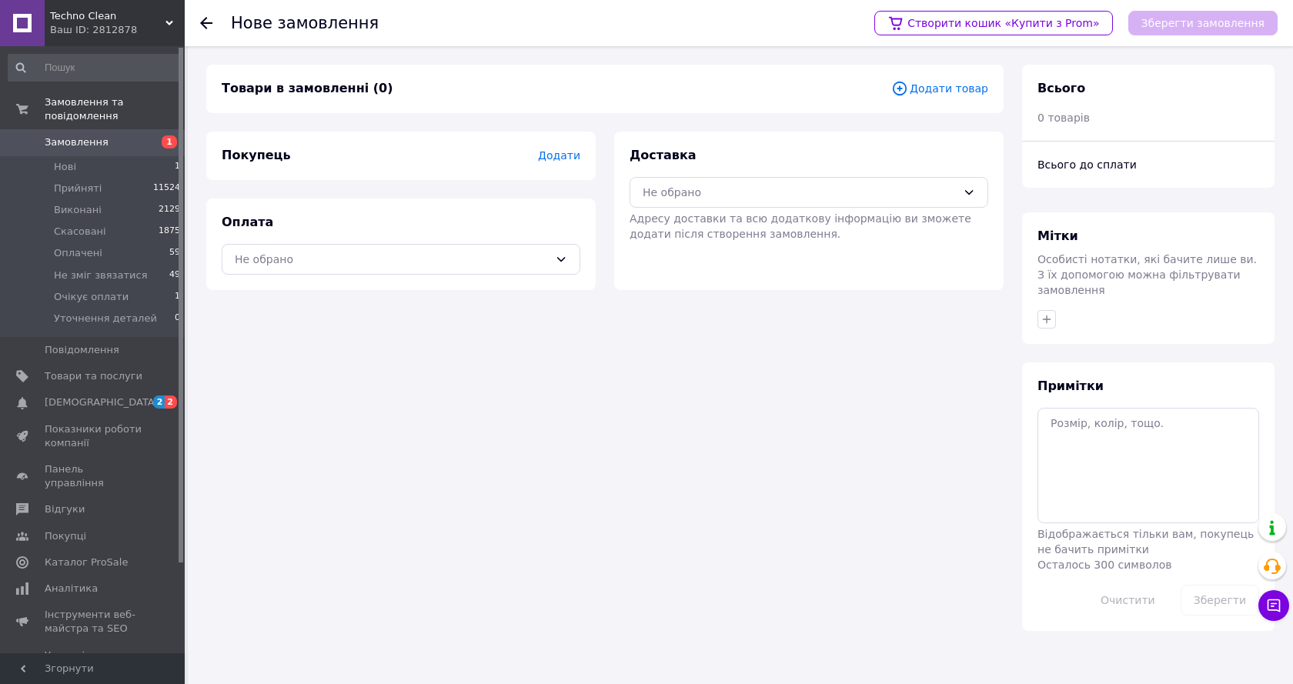
click at [962, 86] on span "Додати товар" at bounding box center [939, 88] width 97 height 17
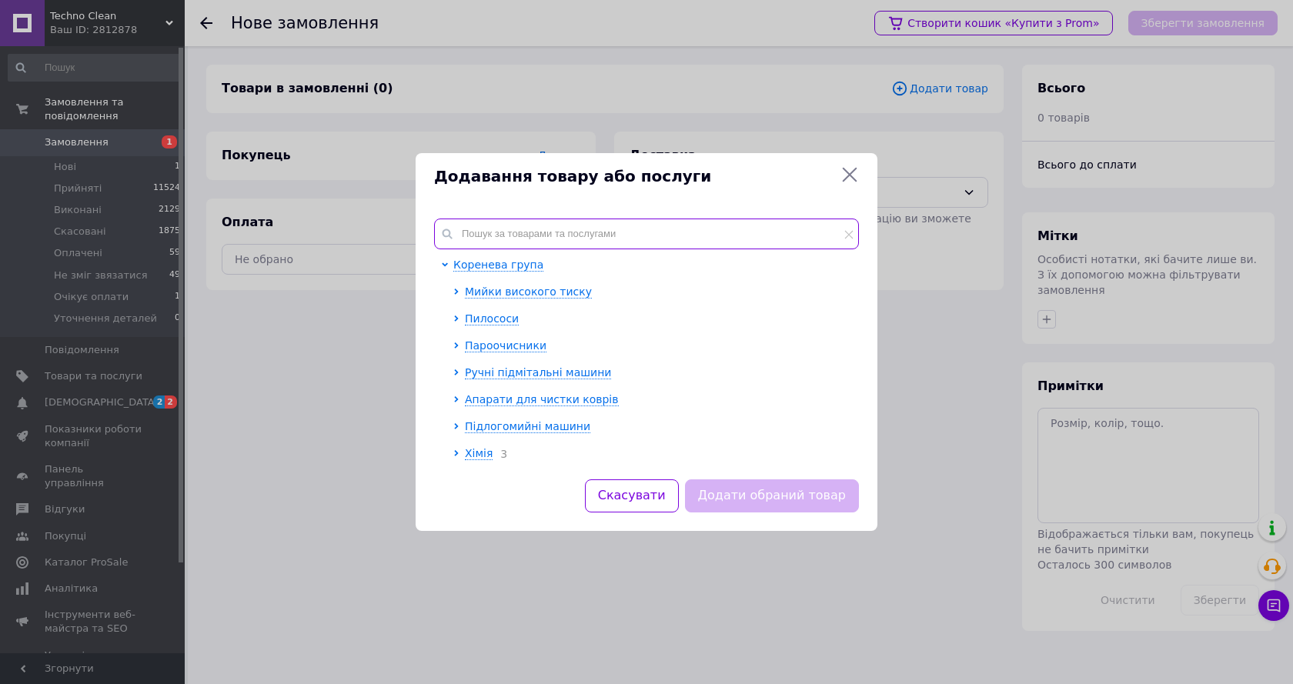
click at [537, 236] on input "text" at bounding box center [646, 234] width 425 height 31
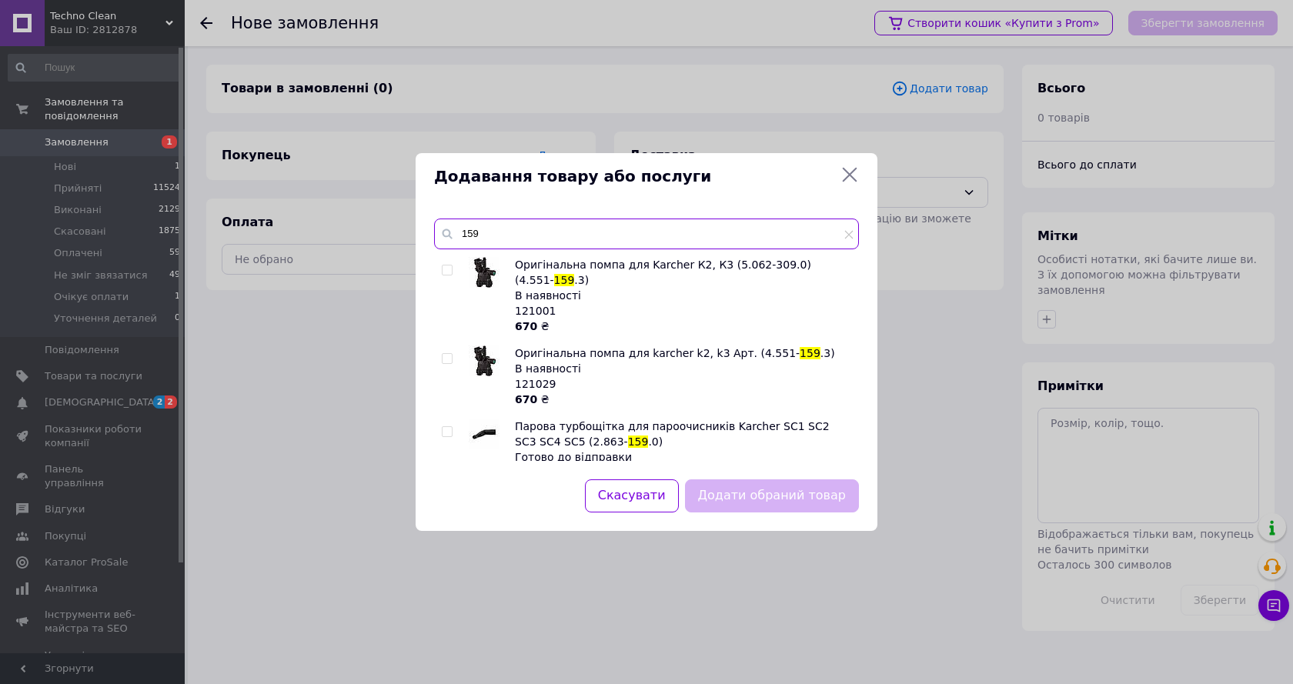
type input "159"
click at [450, 270] on input "checkbox" at bounding box center [447, 271] width 10 height 10
checkbox input "true"
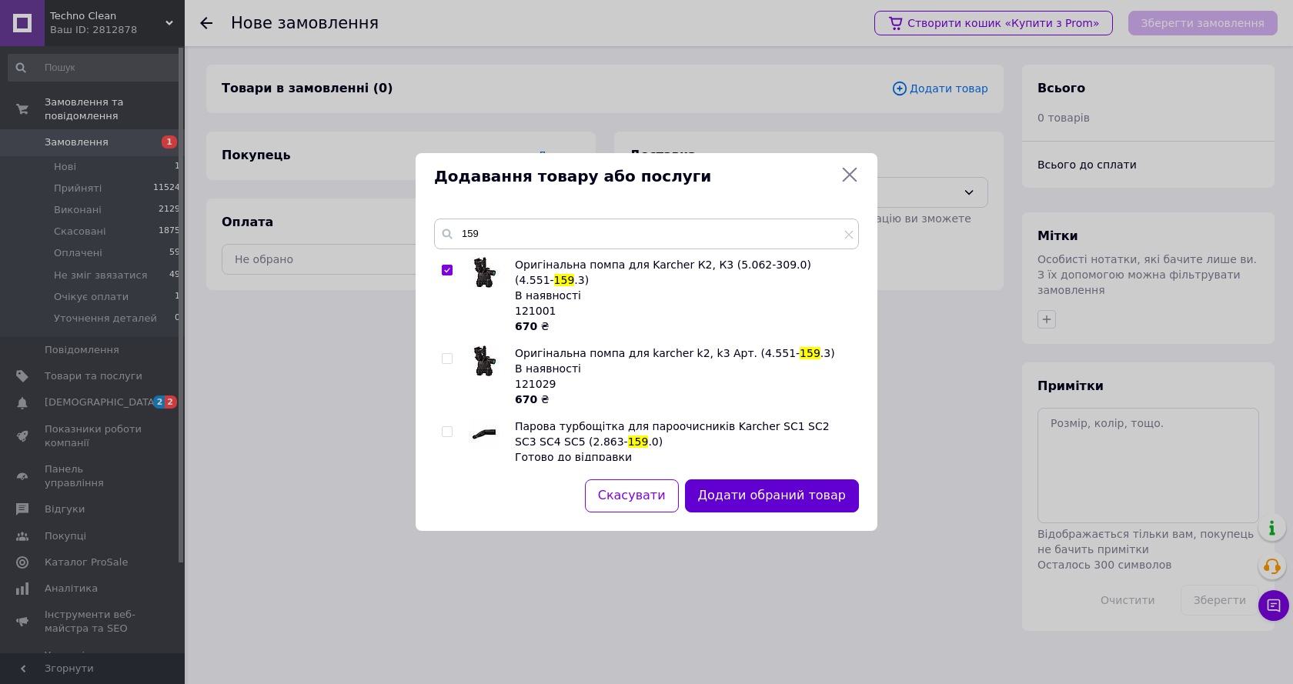
click at [800, 507] on button "Додати обраний товар" at bounding box center [772, 495] width 174 height 33
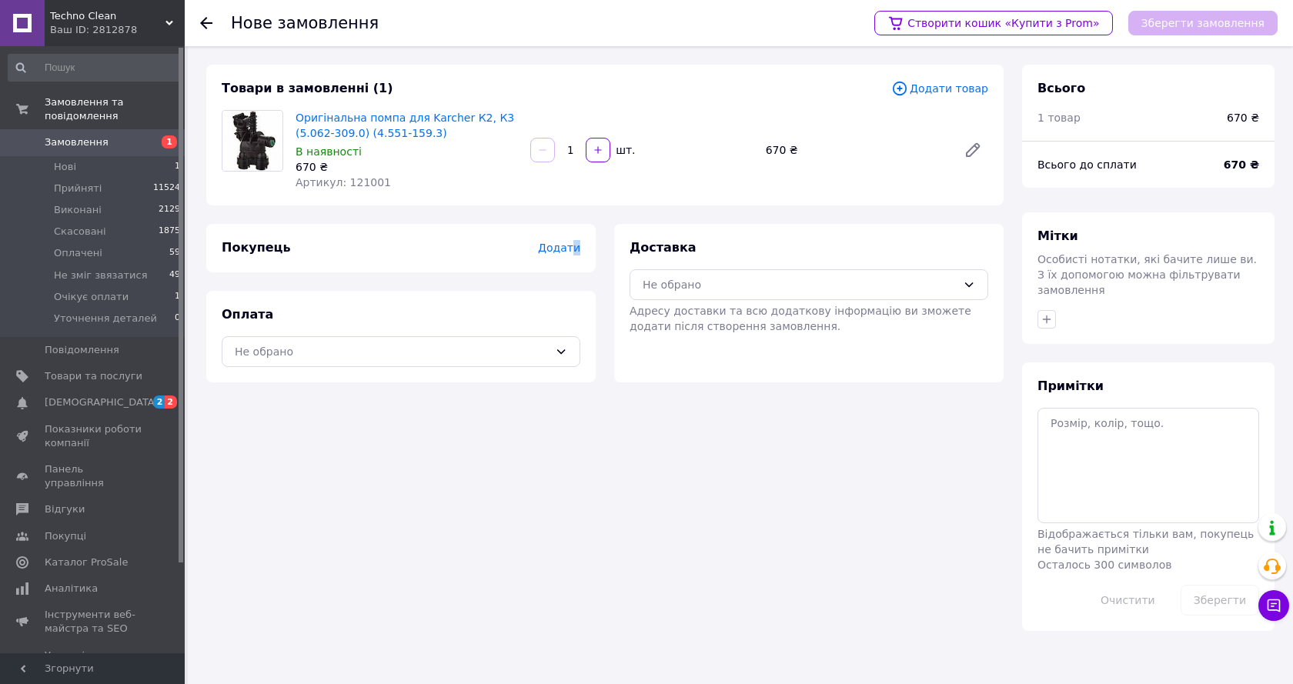
drag, startPoint x: 581, startPoint y: 239, endPoint x: 576, endPoint y: 247, distance: 10.0
click at [576, 247] on div "Покупець Додати" at bounding box center [400, 248] width 389 height 48
click at [576, 247] on span "Додати" at bounding box center [559, 248] width 42 height 12
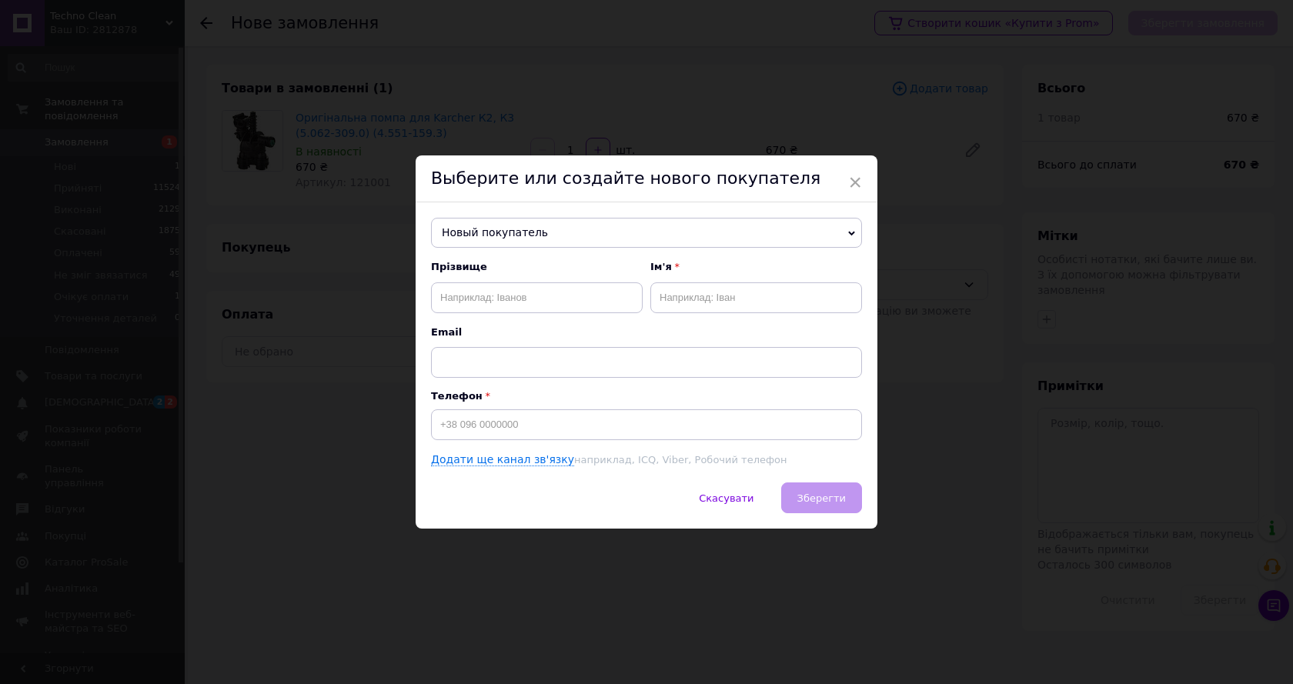
click at [539, 242] on span "Новый покупатель" at bounding box center [646, 233] width 431 height 31
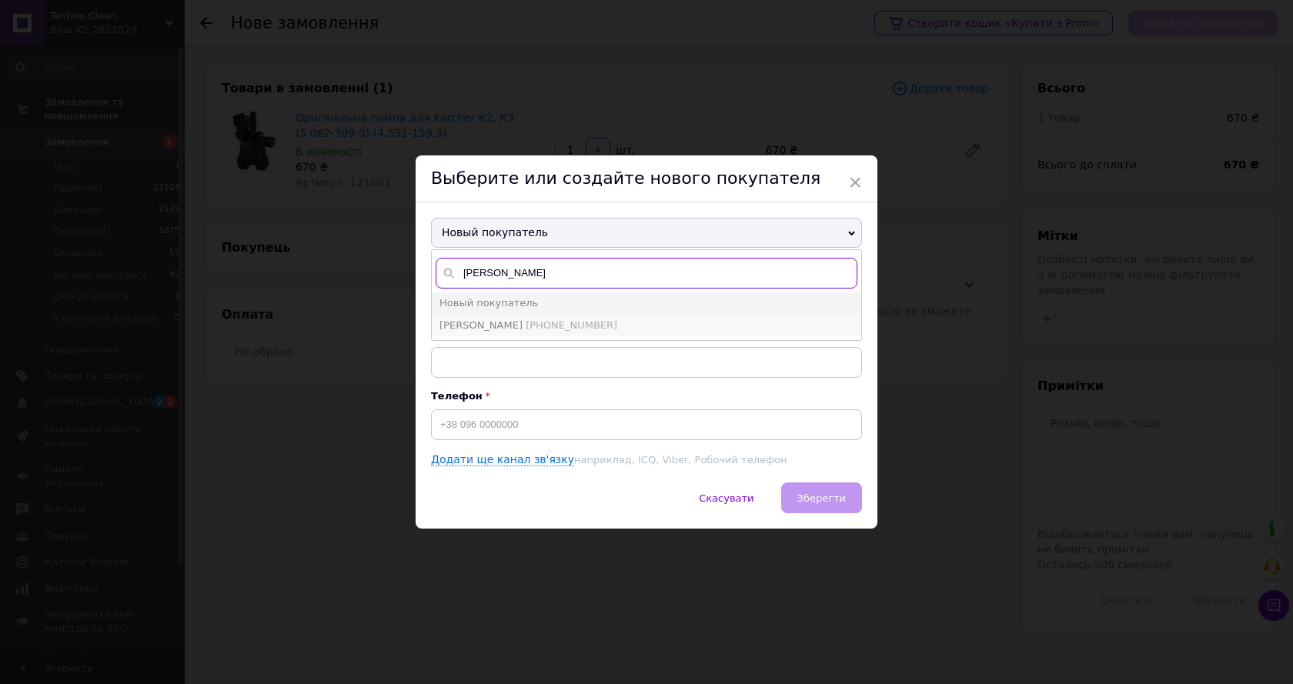
type input "мокан"
click at [530, 328] on span "+380975726378" at bounding box center [572, 325] width 92 height 12
type input "Мокан Анатолий"
type input "+380975726378"
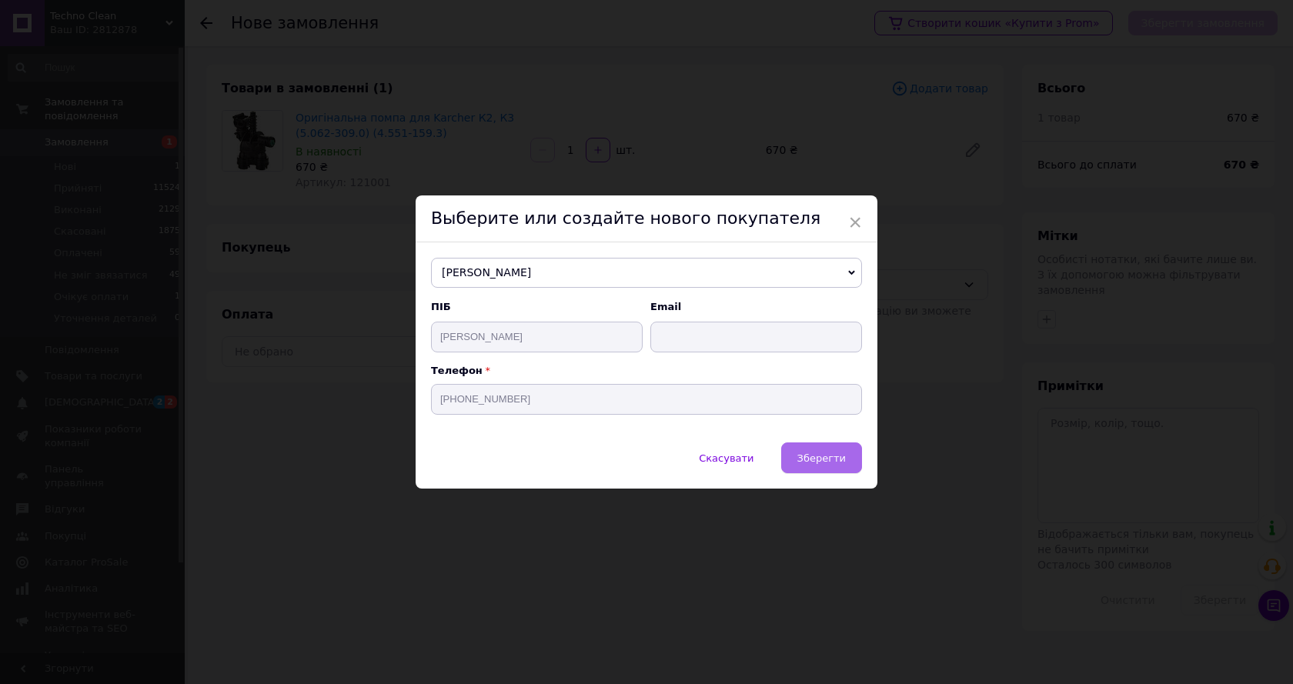
click at [833, 463] on span "Зберегти" at bounding box center [821, 459] width 48 height 12
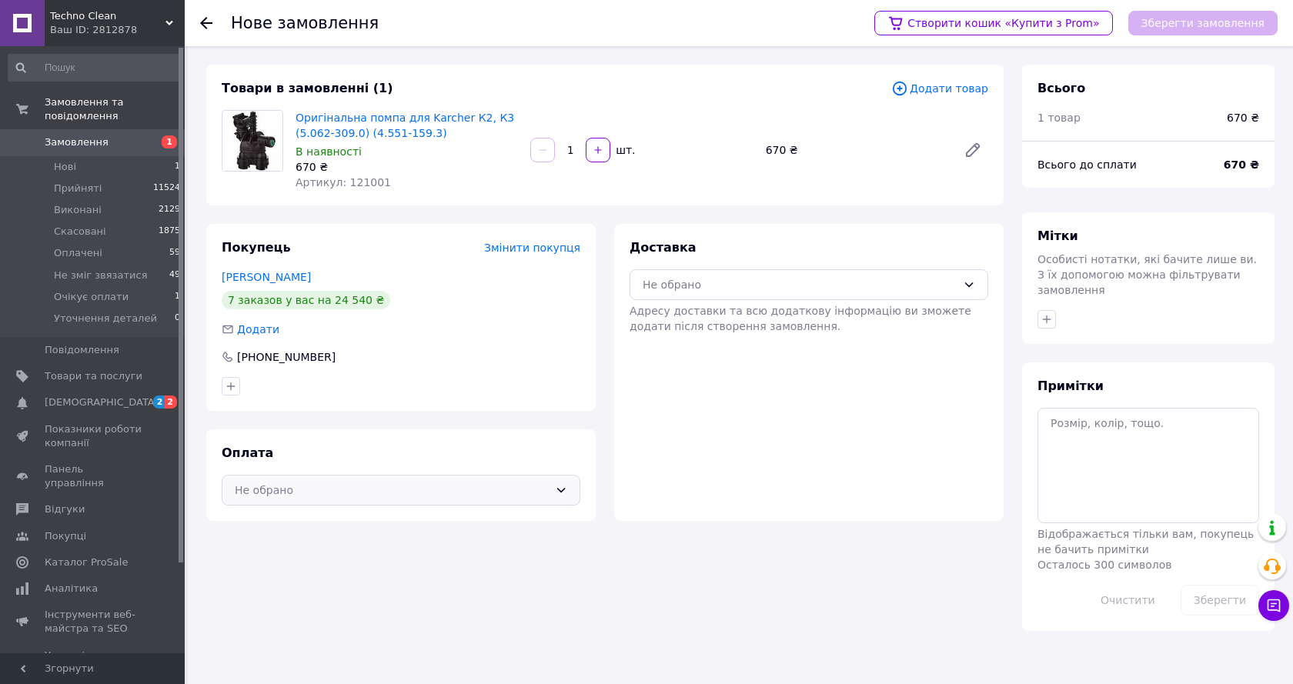
click at [364, 484] on div "Не обрано" at bounding box center [392, 490] width 314 height 17
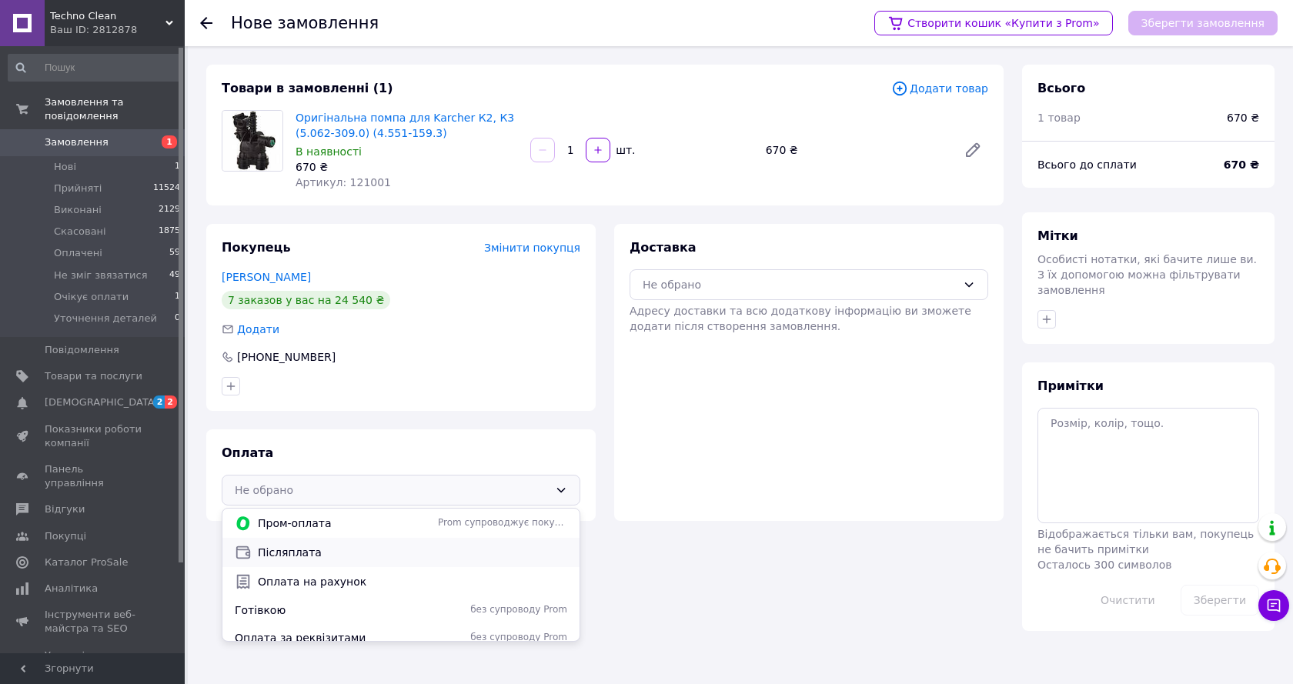
click at [372, 548] on span "Післяплата" at bounding box center [412, 552] width 309 height 15
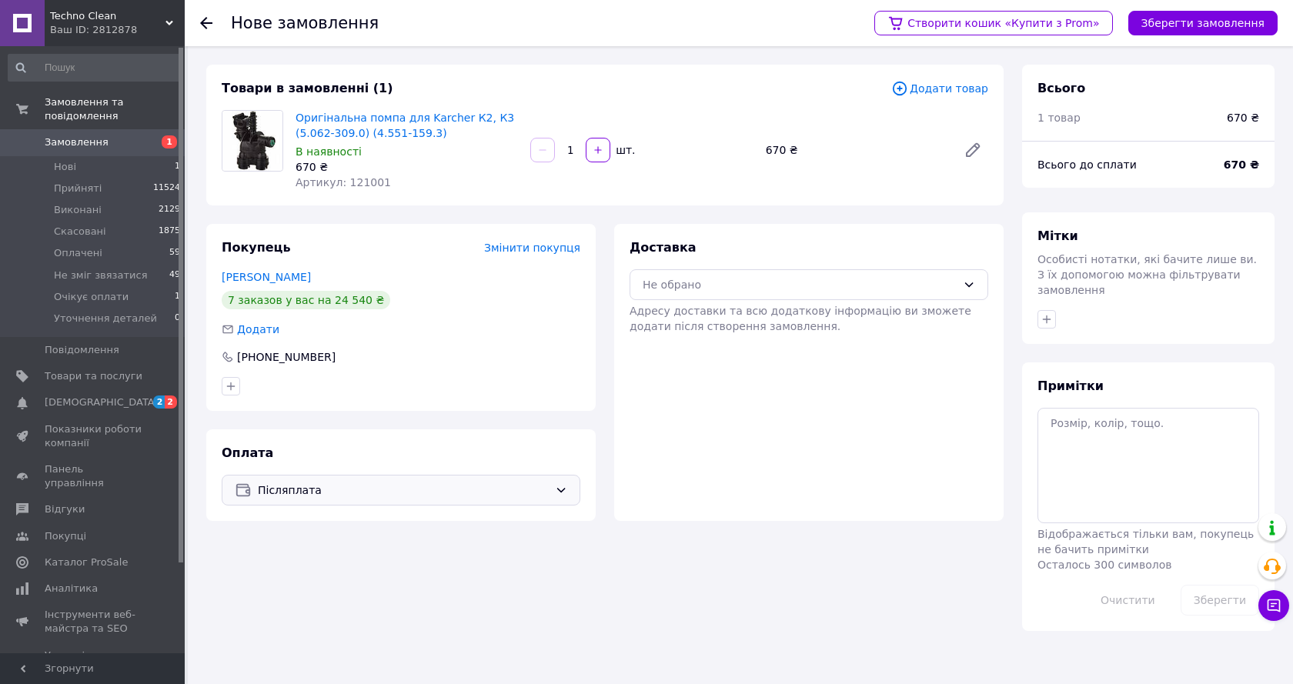
click at [717, 266] on div "Доставка Не обрано Адресу доставки та всю додаткову інформацію ви зможете додат…" at bounding box center [809, 286] width 359 height 95
click at [713, 276] on div "Не обрано" at bounding box center [800, 284] width 314 height 17
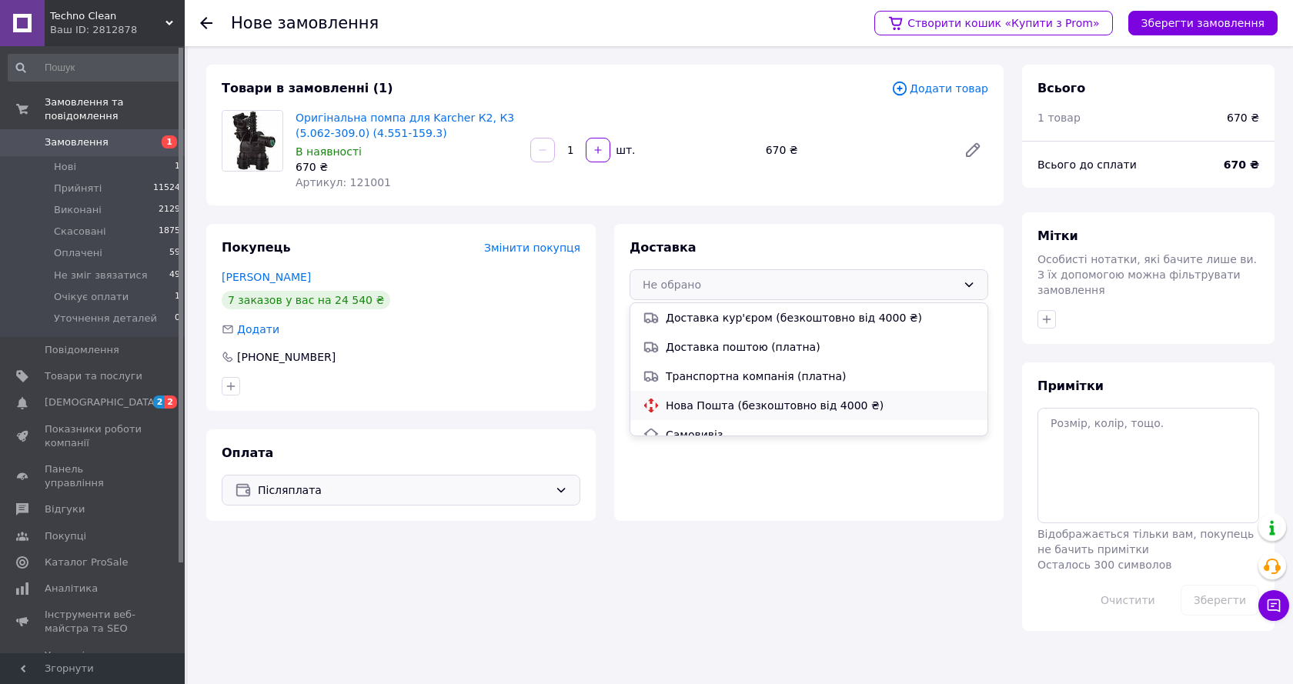
click at [681, 410] on span "Нова Пошта (безкоштовно від 4000 ₴)" at bounding box center [820, 405] width 309 height 15
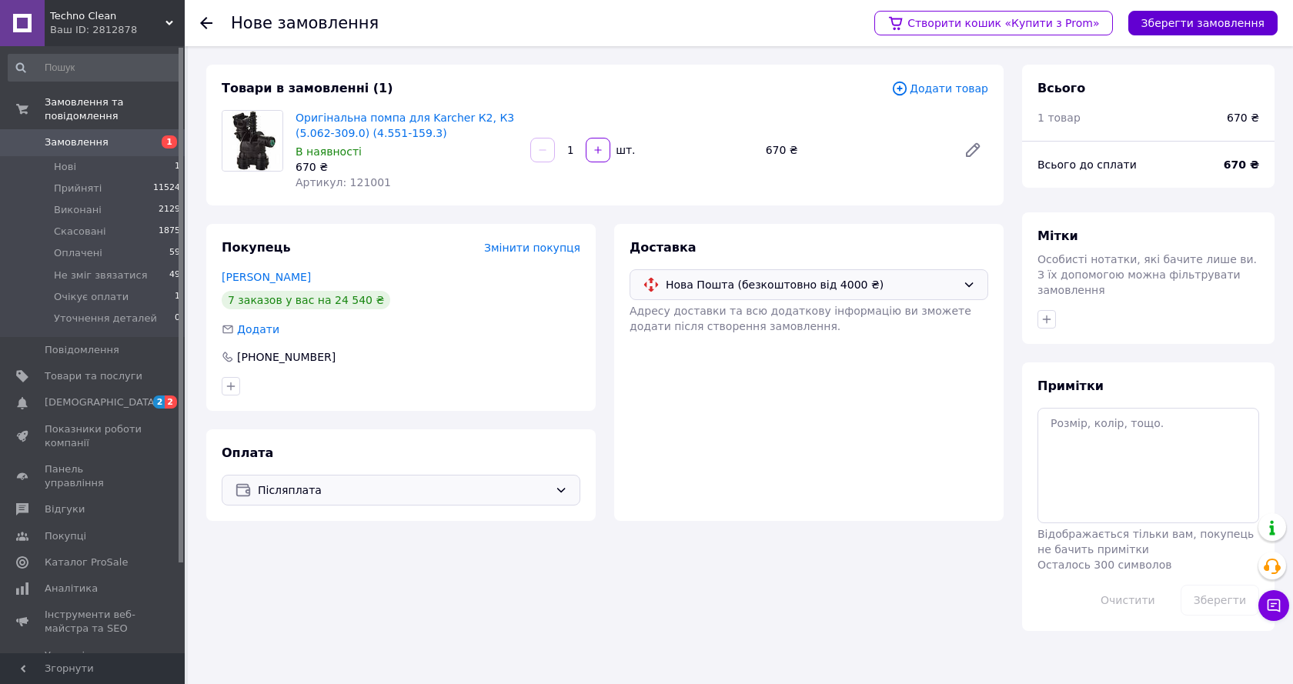
click at [1193, 27] on button "Зберегти замовлення" at bounding box center [1202, 23] width 149 height 25
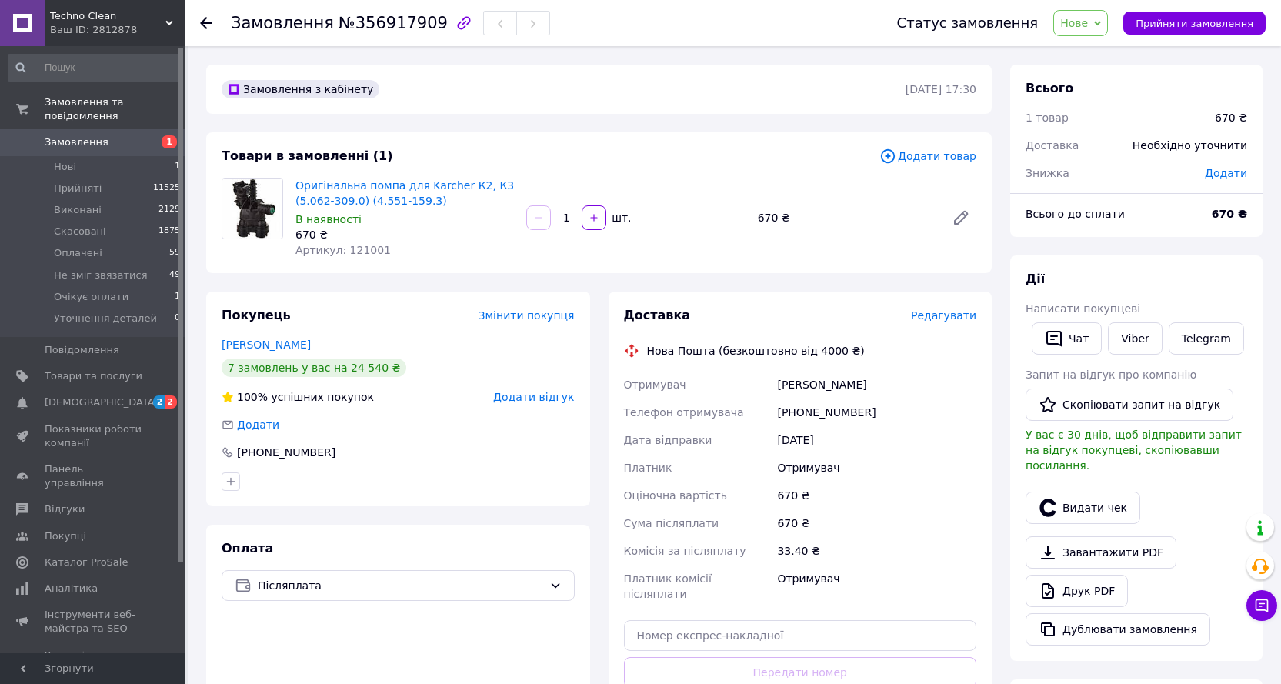
click at [947, 312] on span "Редагувати" at bounding box center [943, 315] width 65 height 12
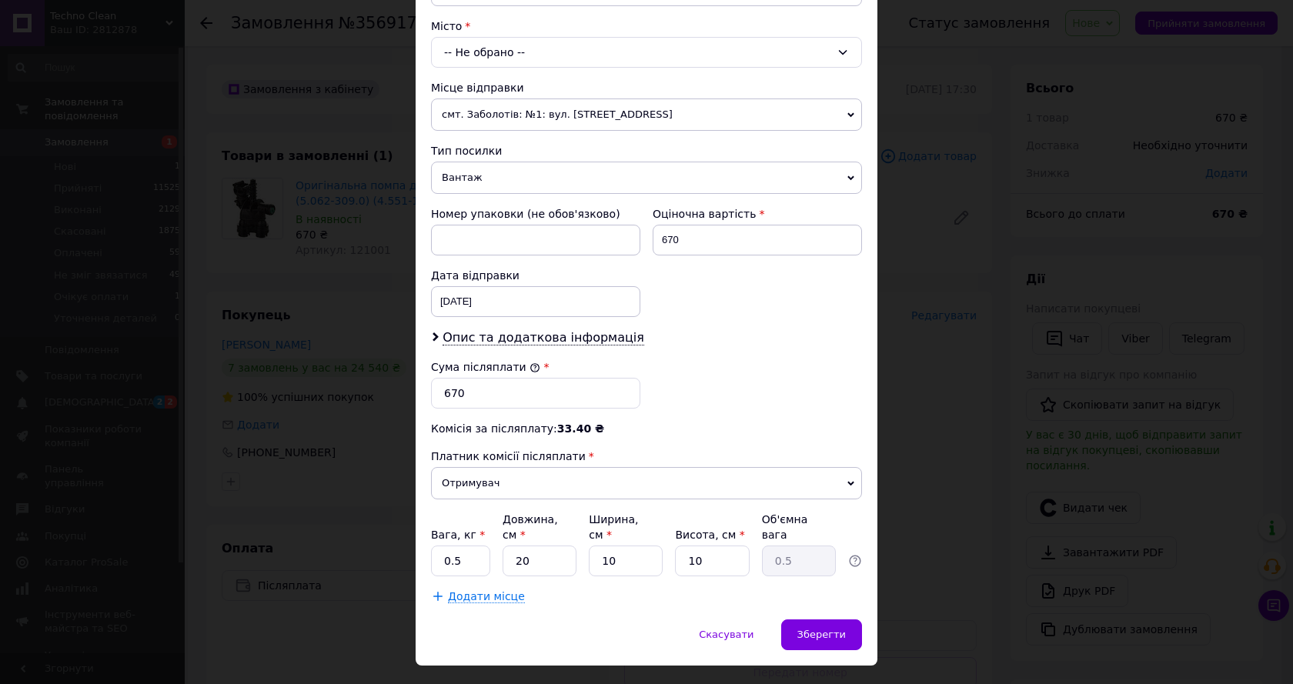
scroll to position [429, 0]
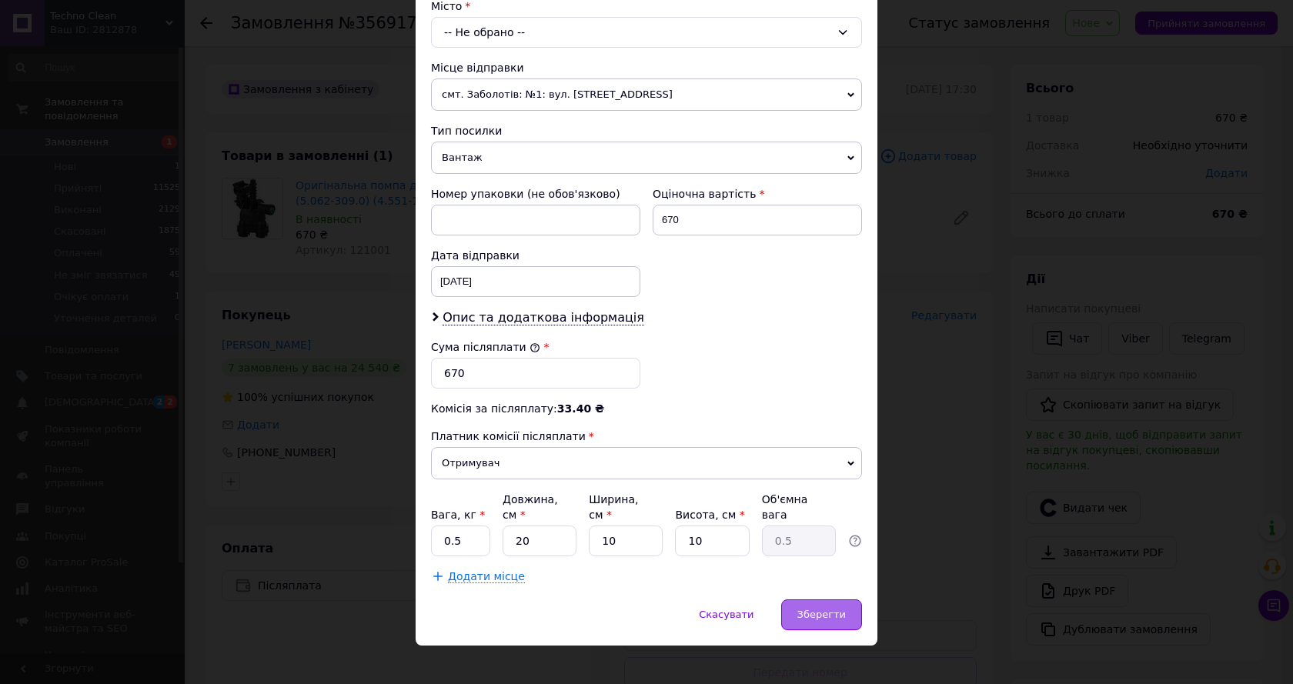
click at [813, 608] on div "Зберегти" at bounding box center [821, 615] width 81 height 31
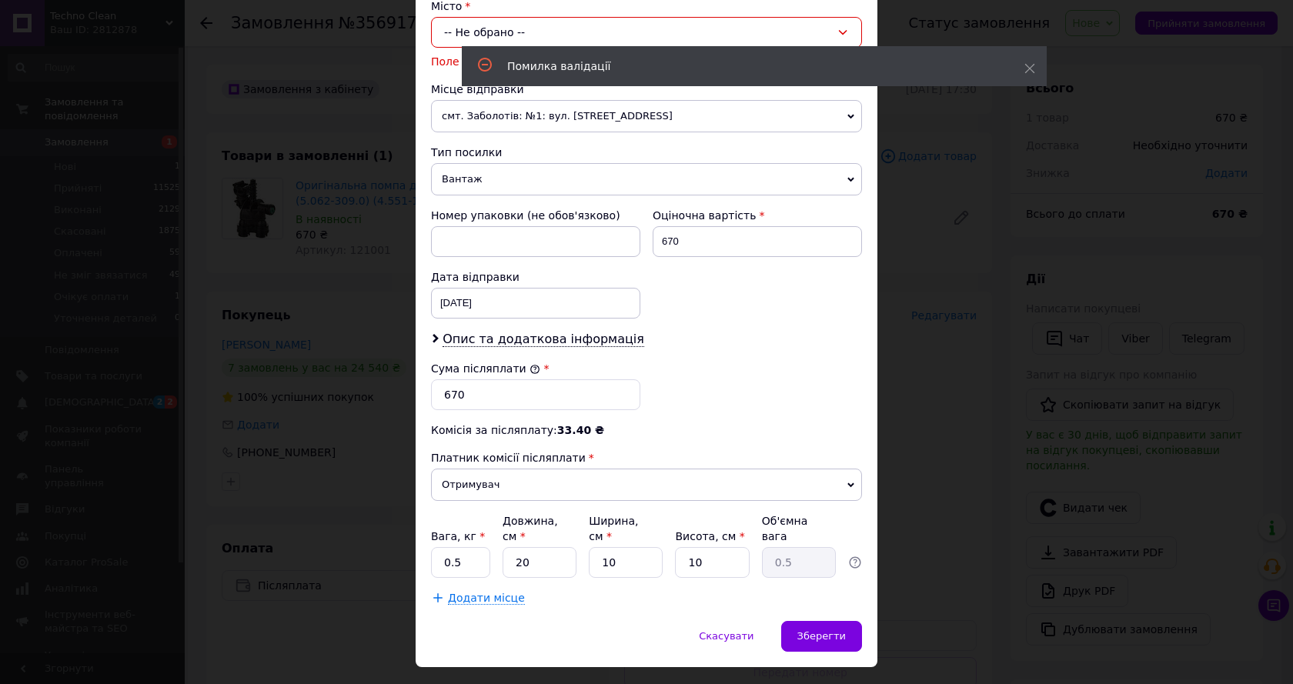
scroll to position [275, 0]
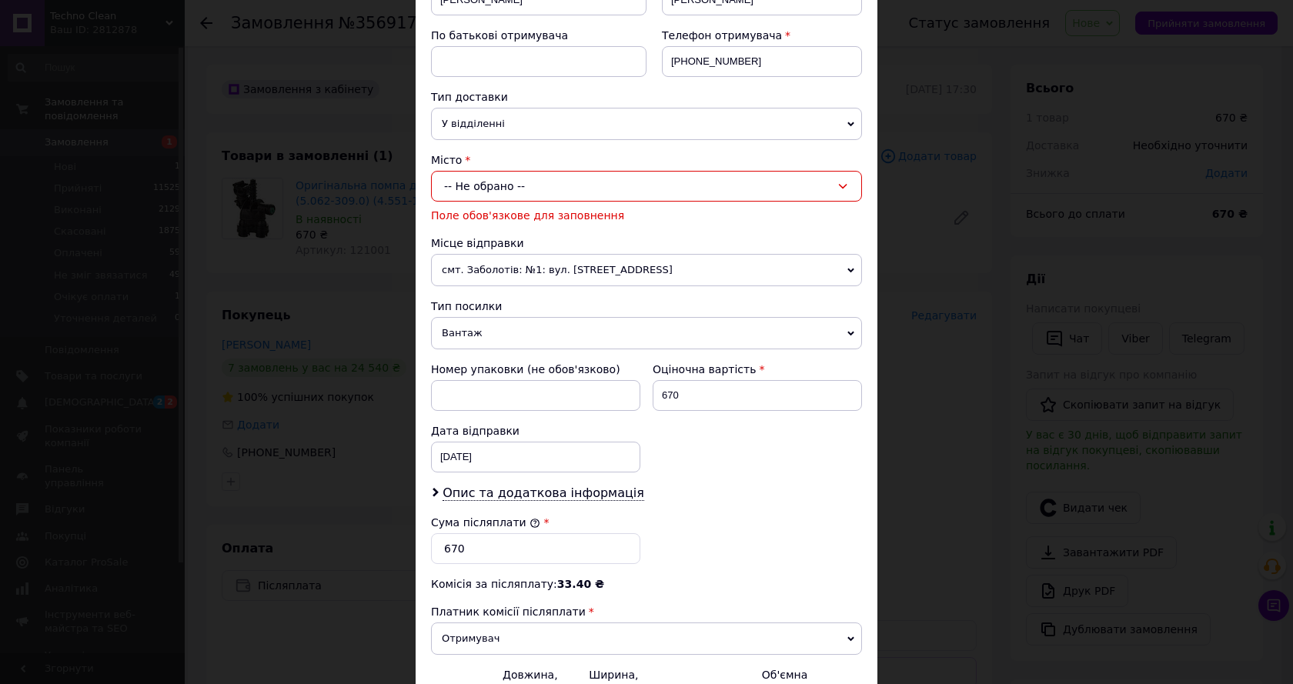
click at [551, 176] on div "-- Не обрано --" at bounding box center [646, 186] width 431 height 31
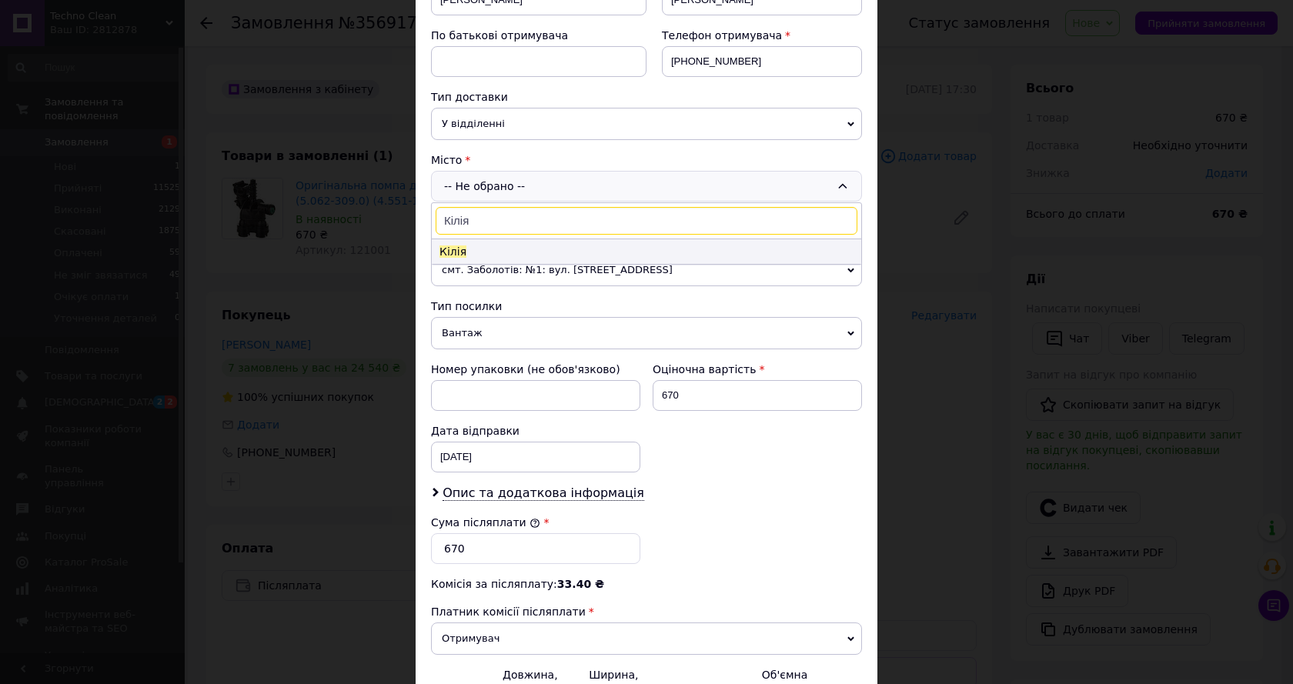
type input "Кілія"
click at [500, 252] on li "Кілія" at bounding box center [646, 251] width 429 height 25
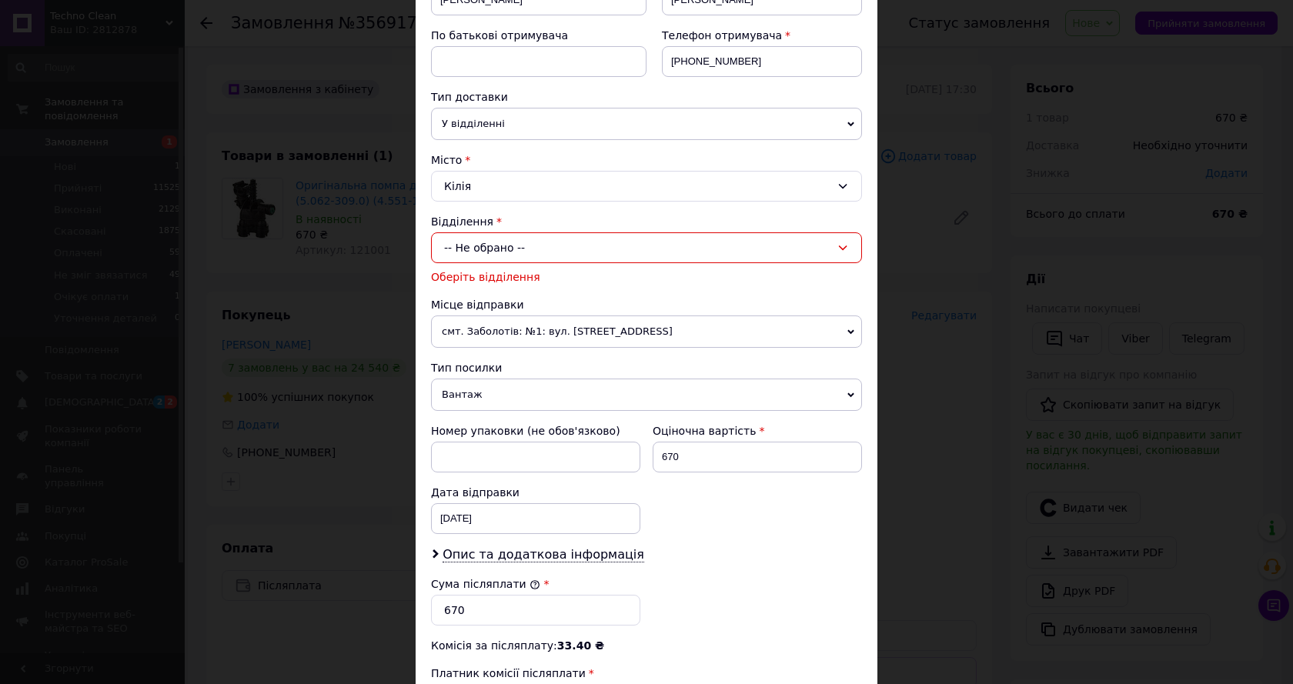
click at [527, 248] on div "-- Не обрано --" at bounding box center [646, 247] width 431 height 31
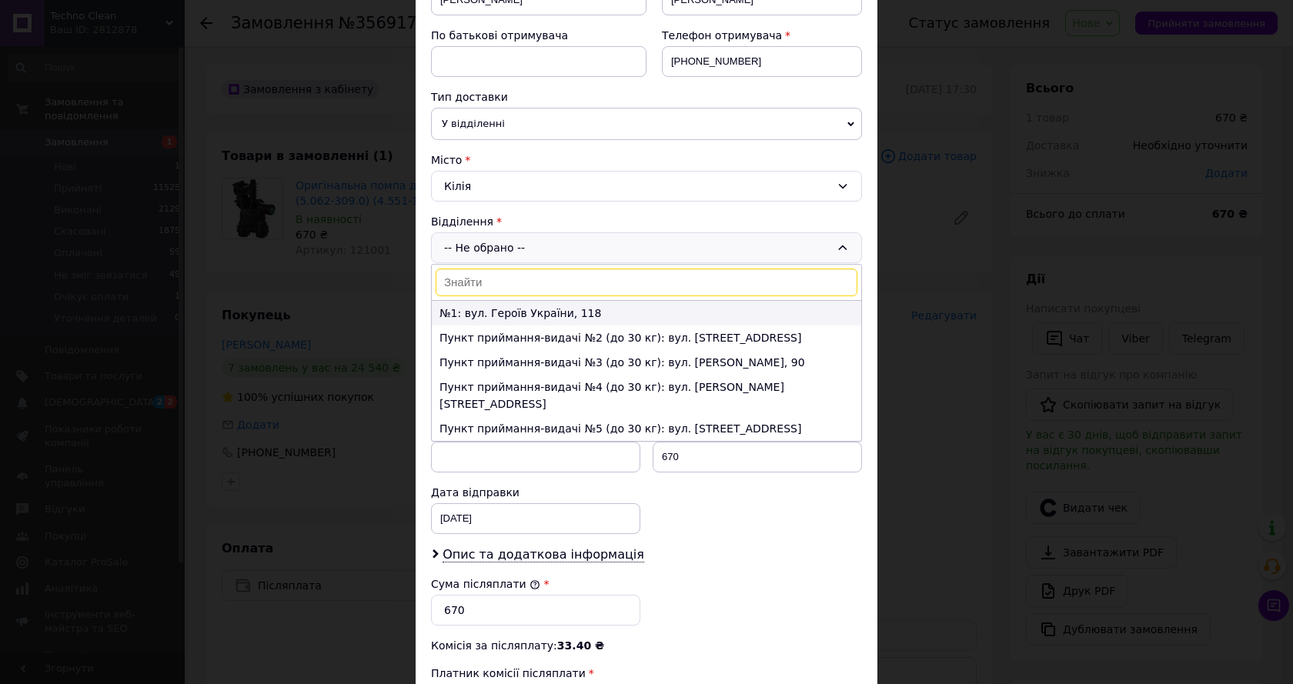
click at [488, 311] on li "№1: вул. Героїв України, 118" at bounding box center [646, 313] width 429 height 25
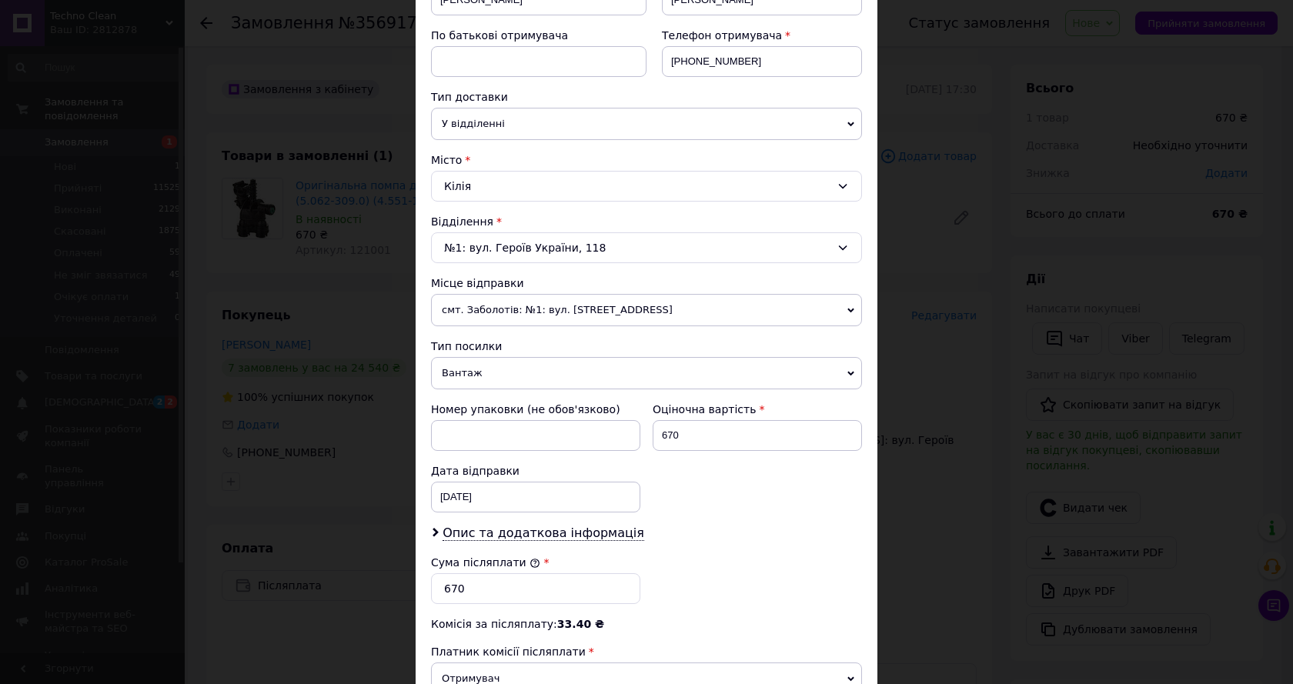
click at [703, 535] on div "Опис та додаткова інформація" at bounding box center [646, 534] width 431 height 18
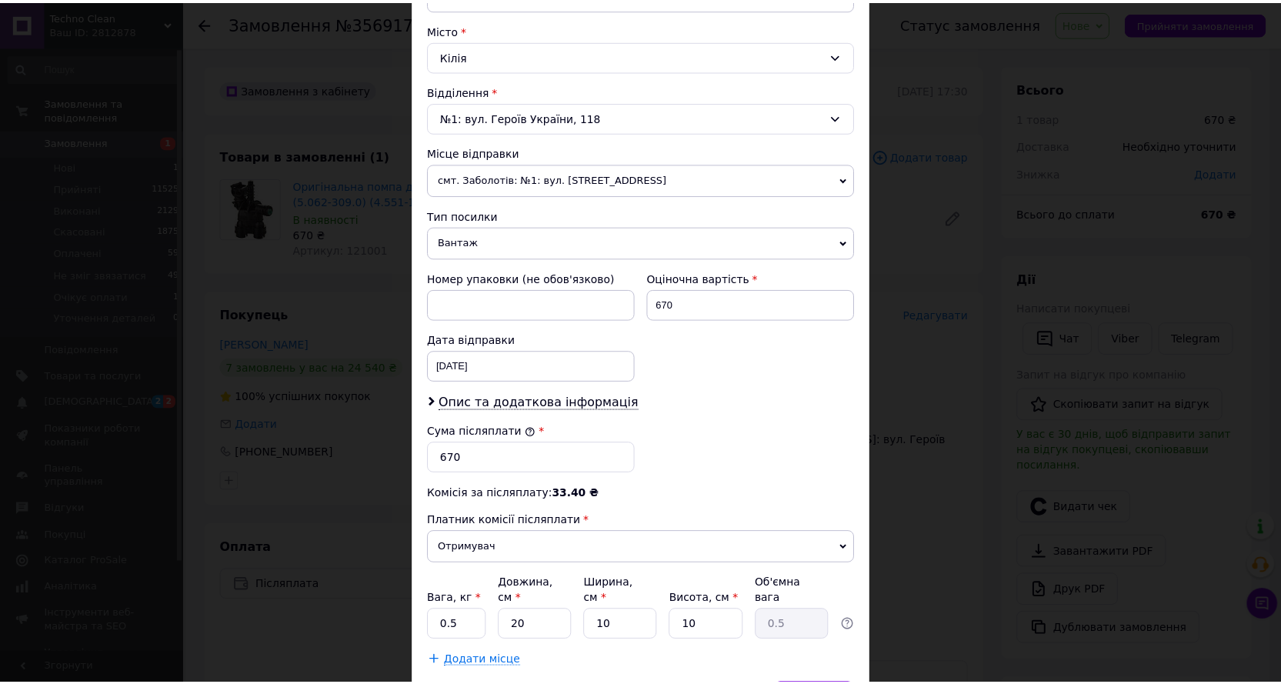
scroll to position [490, 0]
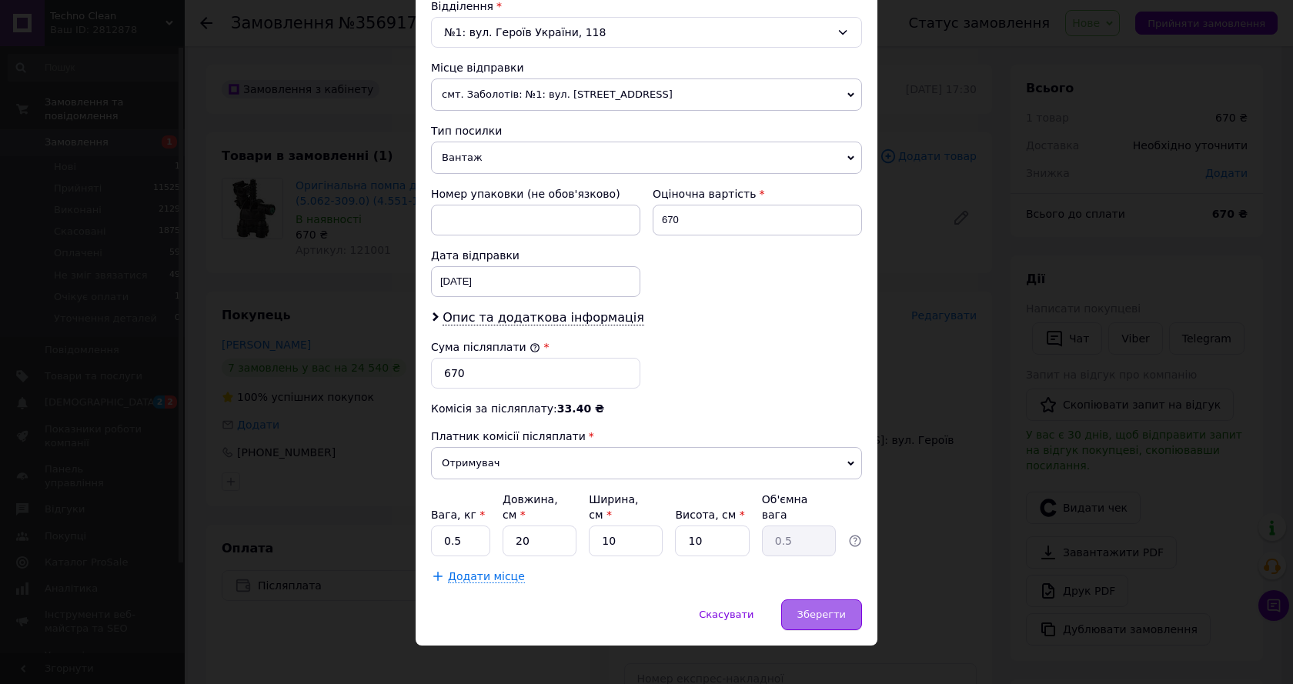
click at [826, 609] on span "Зберегти" at bounding box center [821, 615] width 48 height 12
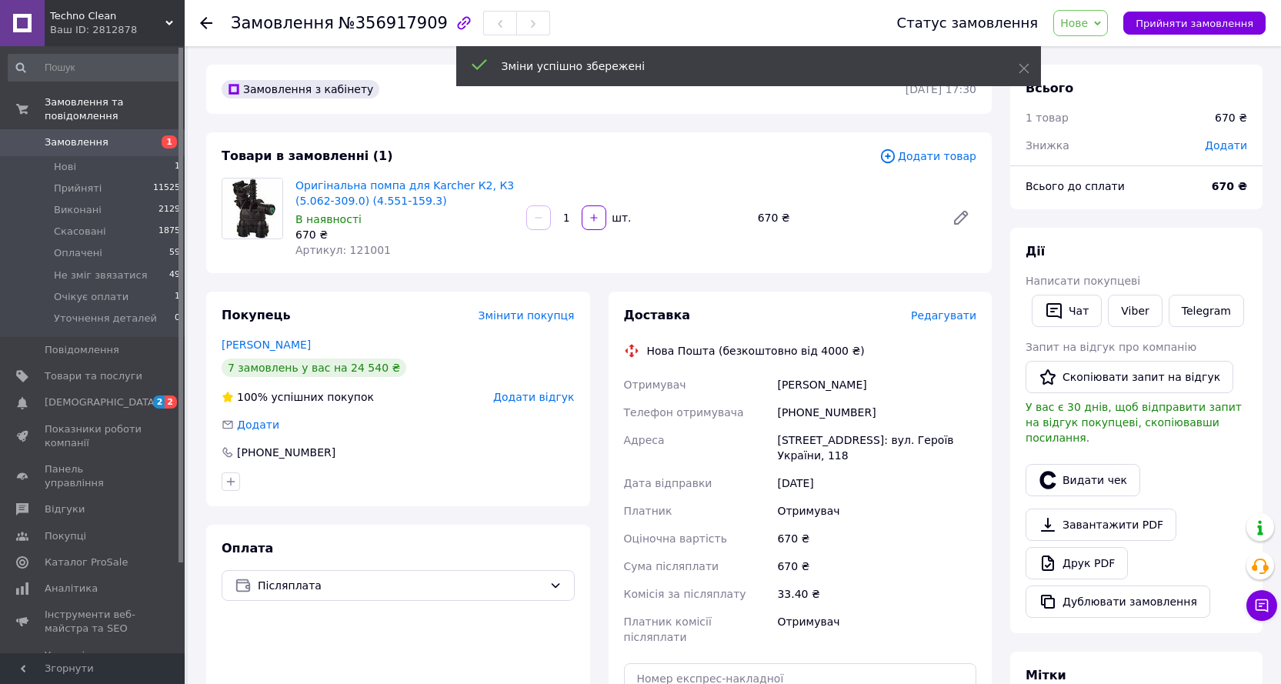
scroll to position [77, 0]
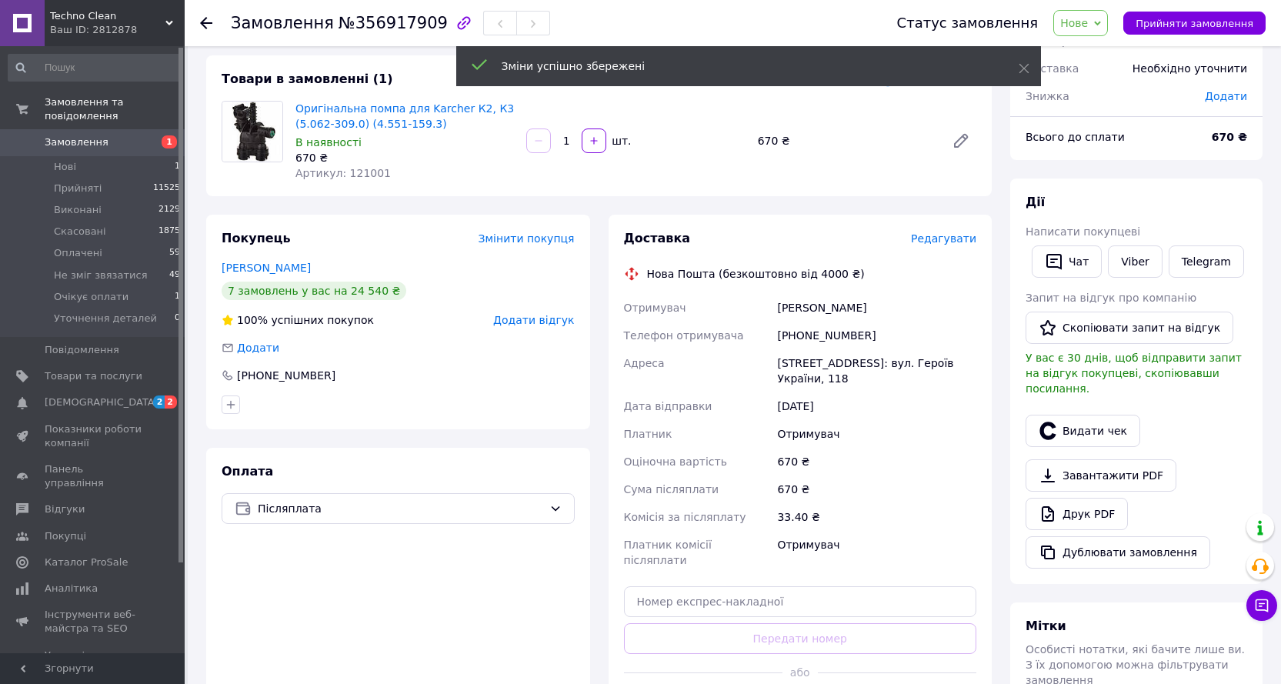
click at [803, 303] on div "Мокан Анатолий" at bounding box center [876, 308] width 205 height 28
copy div "Мокан"
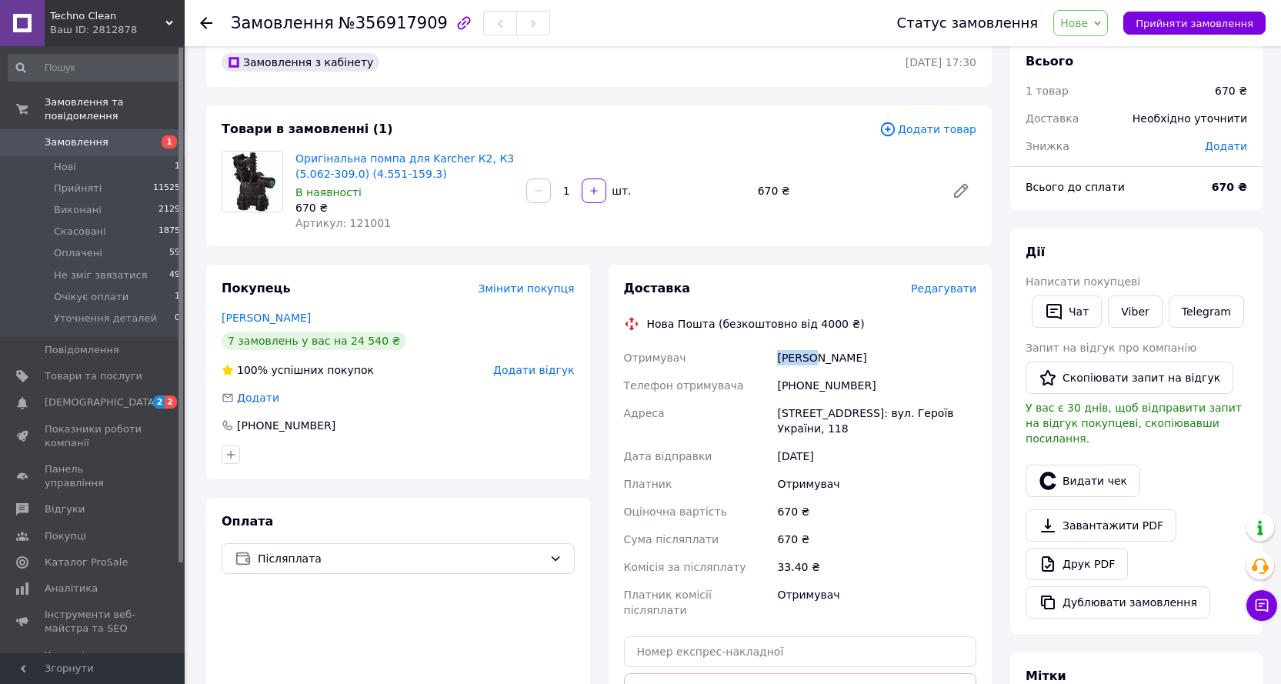
scroll to position [0, 0]
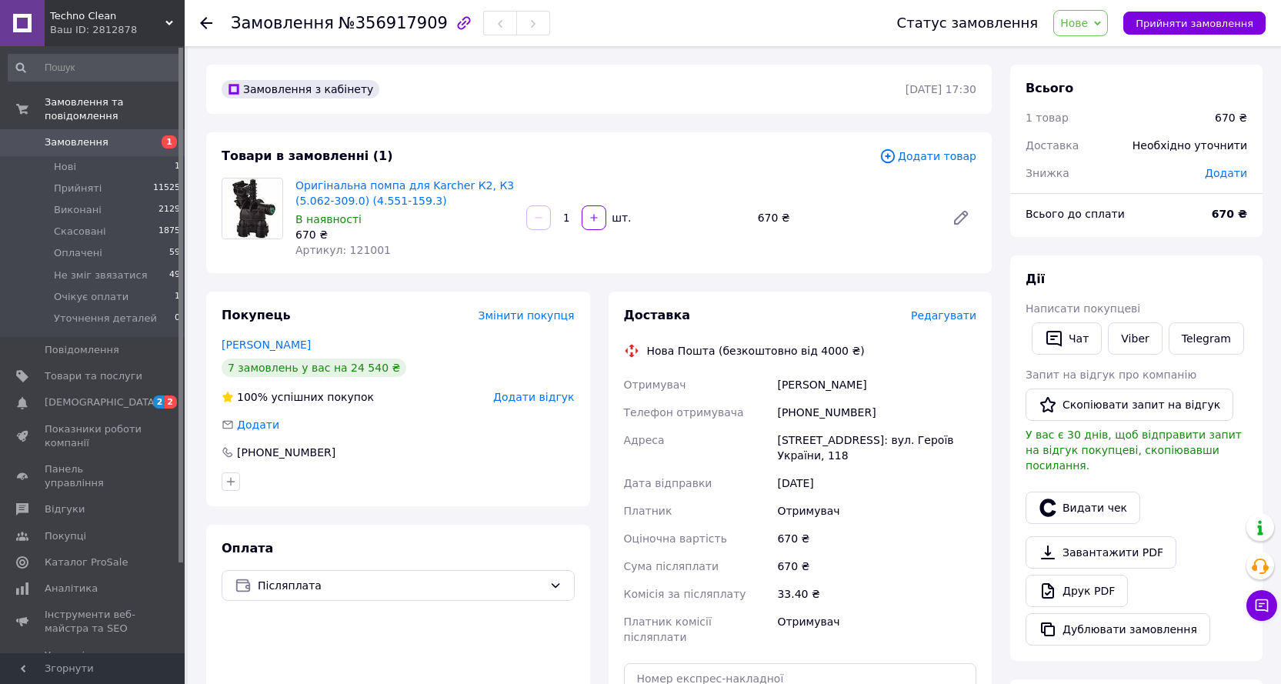
click at [1230, 173] on span "Додати" at bounding box center [1226, 173] width 42 height 12
click at [1134, 225] on input "text" at bounding box center [1120, 235] width 91 height 31
type input "10"
click at [1227, 239] on div "₴" at bounding box center [1203, 235] width 63 height 31
drag, startPoint x: 1193, startPoint y: 299, endPoint x: 1156, endPoint y: 270, distance: 47.1
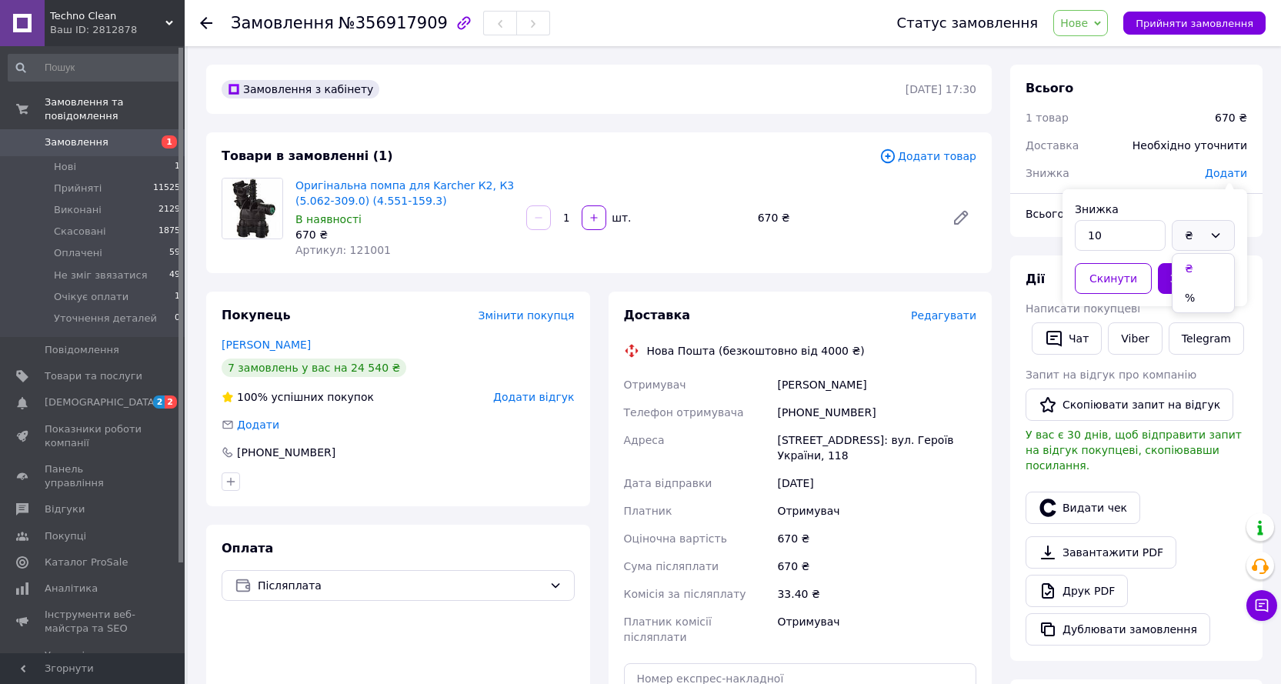
click at [1193, 299] on li "%" at bounding box center [1204, 297] width 62 height 29
click at [1151, 182] on div "Знижка" at bounding box center [1106, 173] width 179 height 34
click at [1230, 178] on span "Додати" at bounding box center [1226, 173] width 42 height 12
click at [1116, 240] on input "text" at bounding box center [1120, 235] width 91 height 31
type input "10"
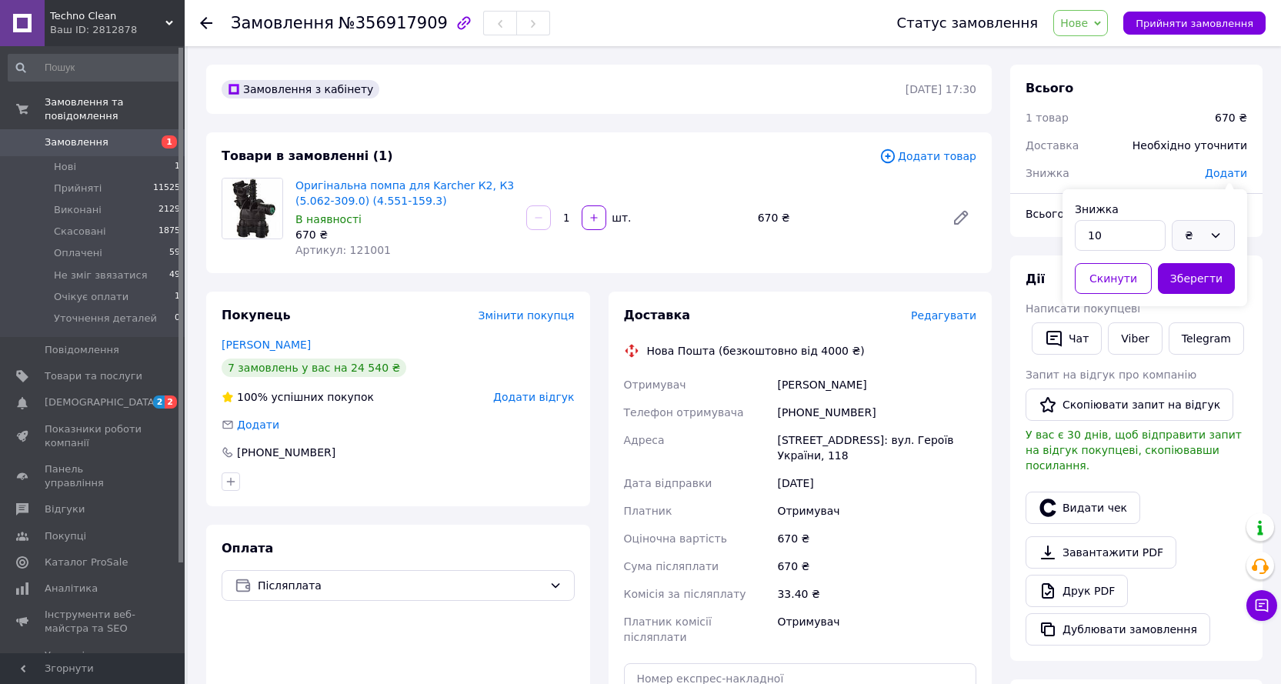
click at [1221, 232] on icon at bounding box center [1216, 235] width 12 height 12
click at [1198, 302] on li "%" at bounding box center [1204, 297] width 62 height 29
click at [1173, 272] on button "Зберегти" at bounding box center [1196, 278] width 77 height 31
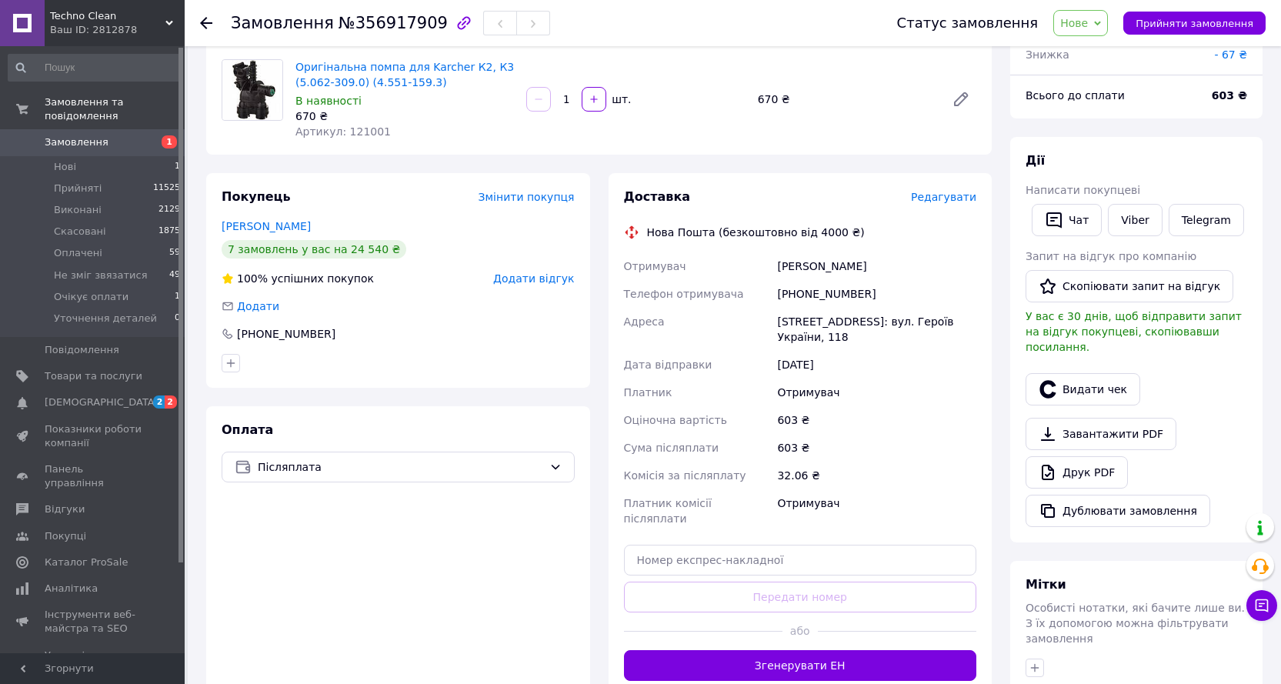
scroll to position [154, 0]
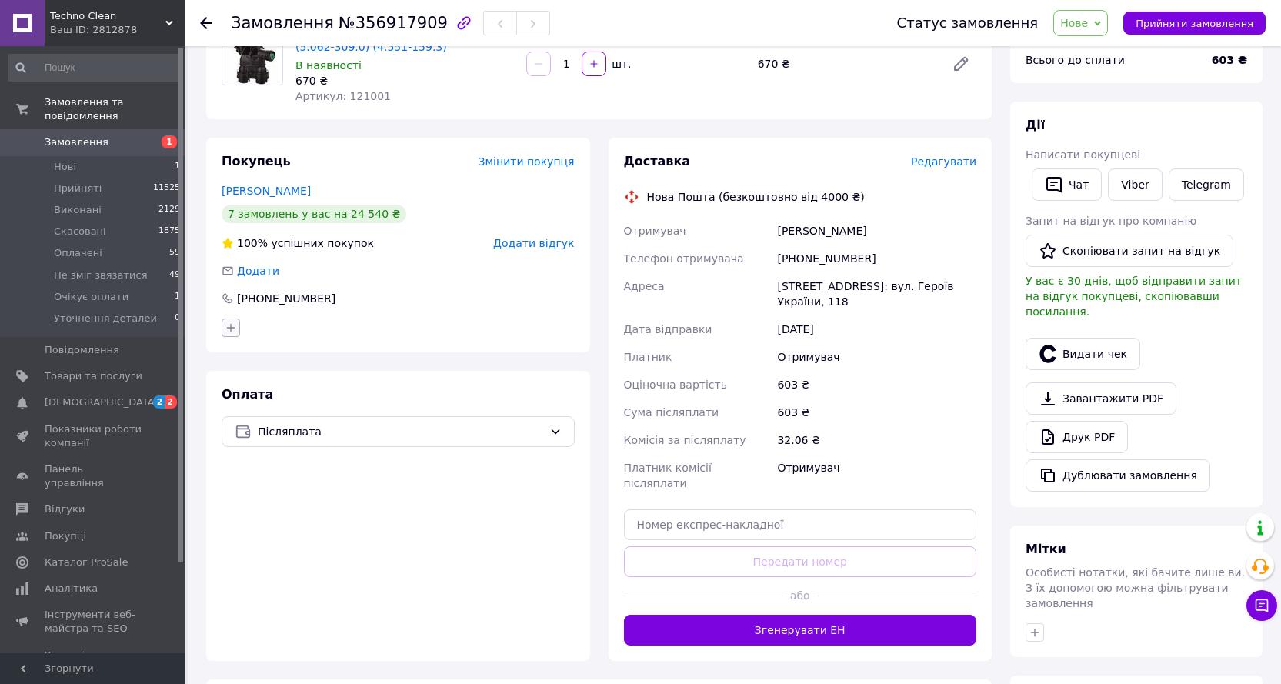
click at [233, 326] on icon "button" at bounding box center [231, 328] width 12 height 12
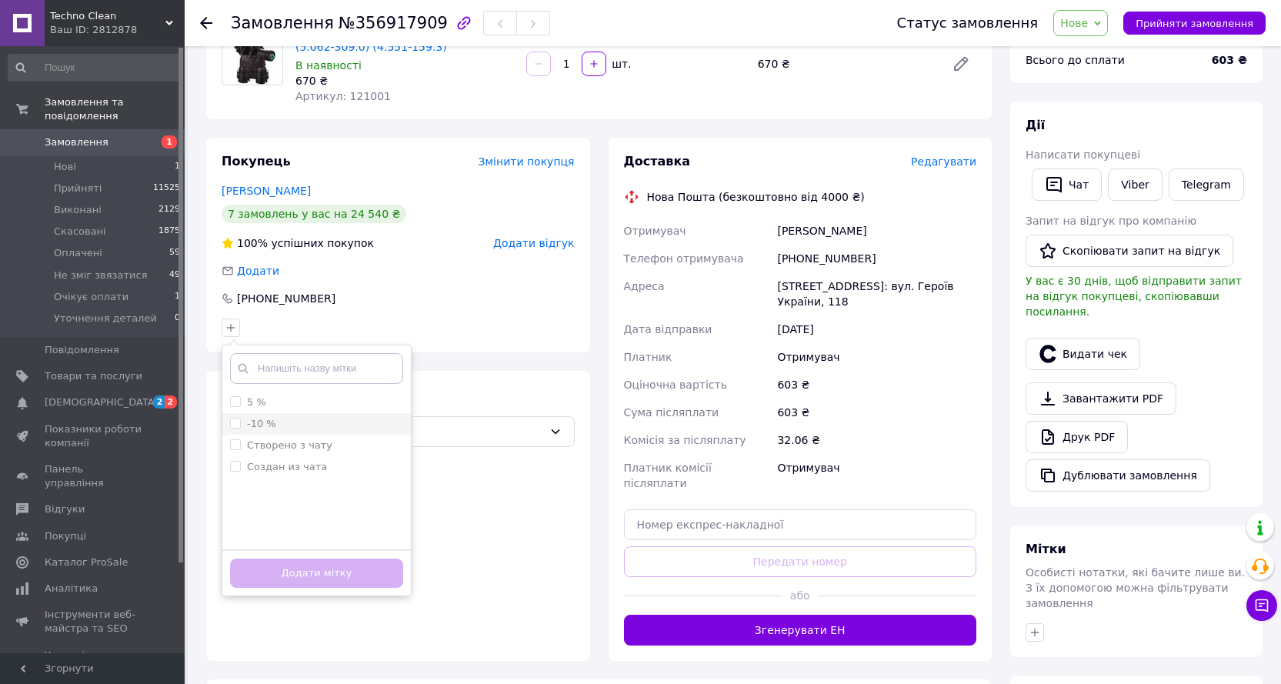
click at [239, 425] on input "-10 %" at bounding box center [235, 423] width 10 height 10
checkbox input "true"
click at [364, 569] on button "Додати мітку" at bounding box center [316, 574] width 173 height 30
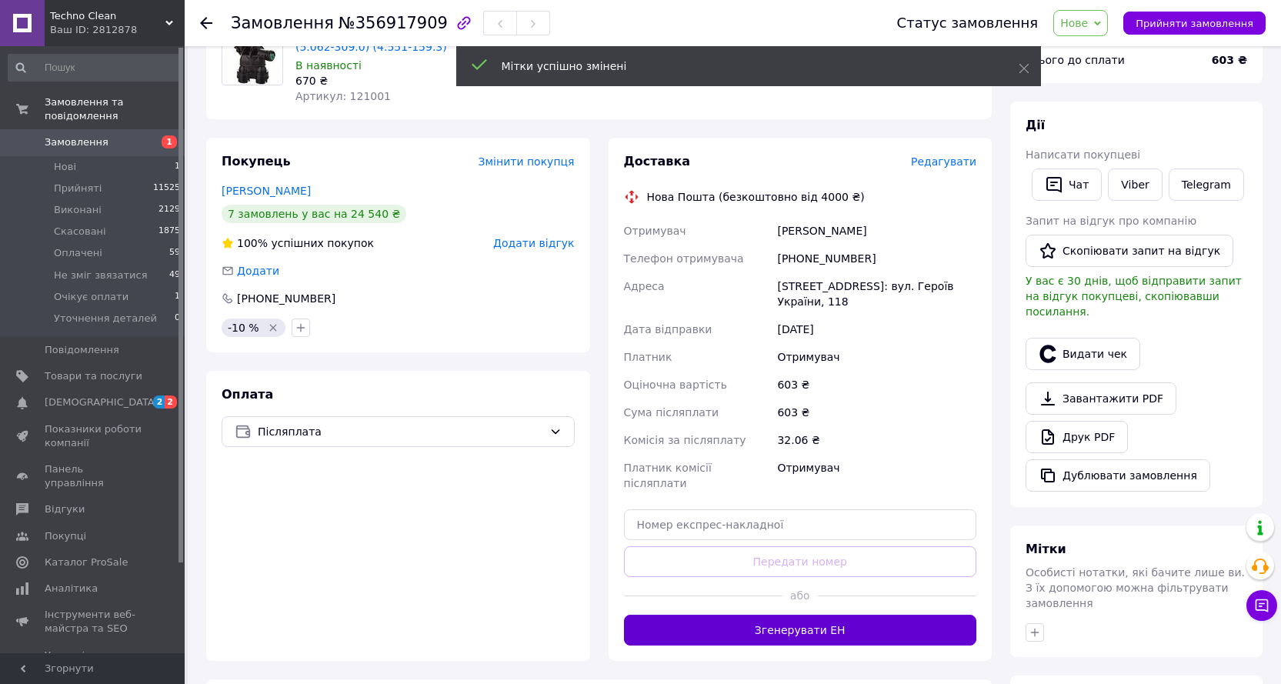
click at [841, 615] on button "Згенерувати ЕН" at bounding box center [800, 630] width 353 height 31
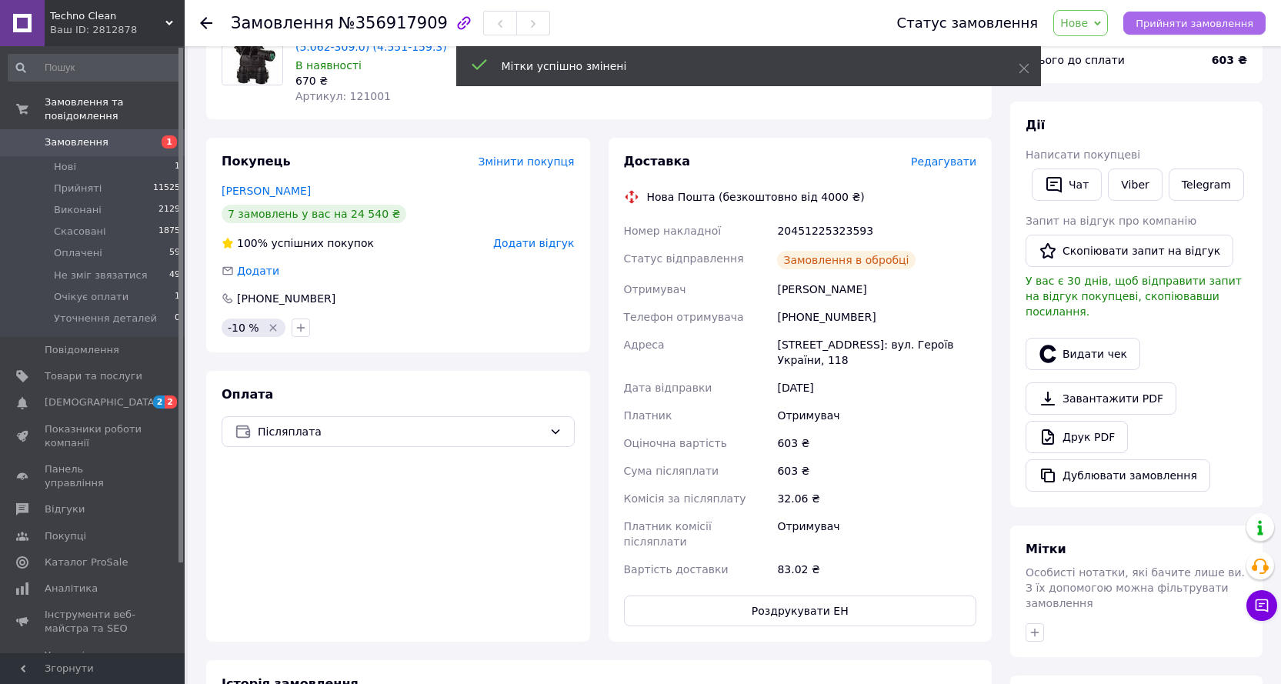
click at [1186, 18] on span "Прийняти замовлення" at bounding box center [1195, 24] width 118 height 12
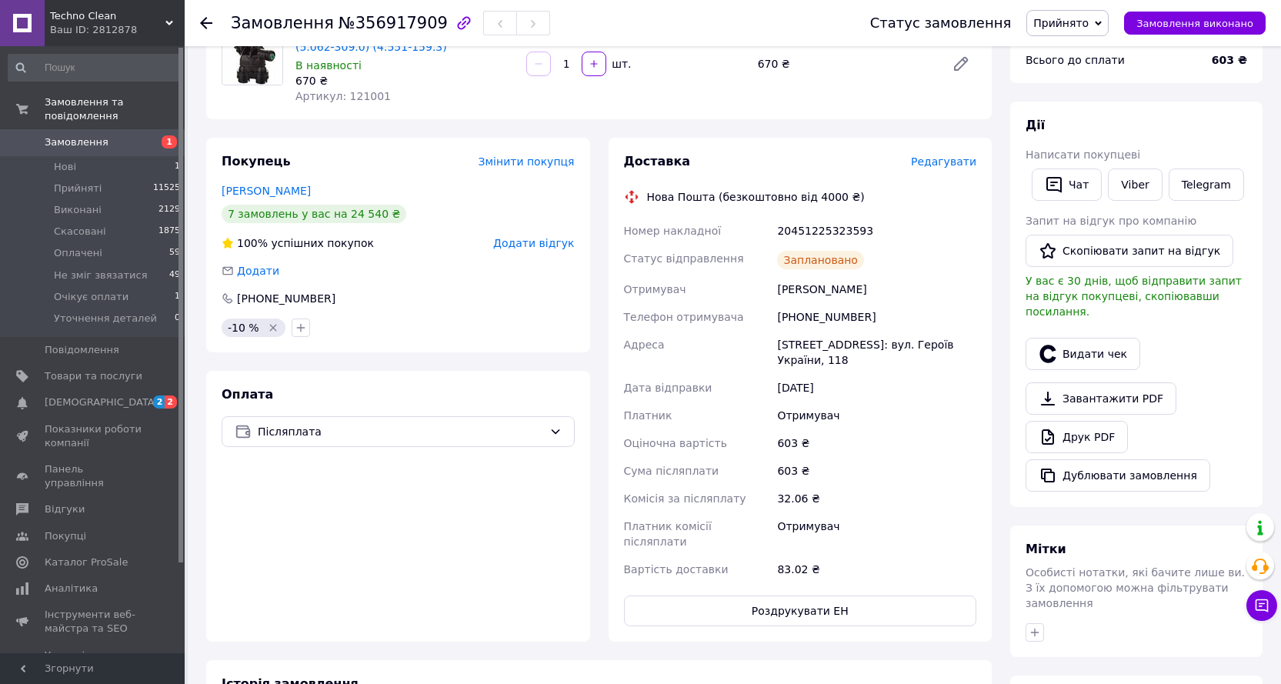
scroll to position [77, 0]
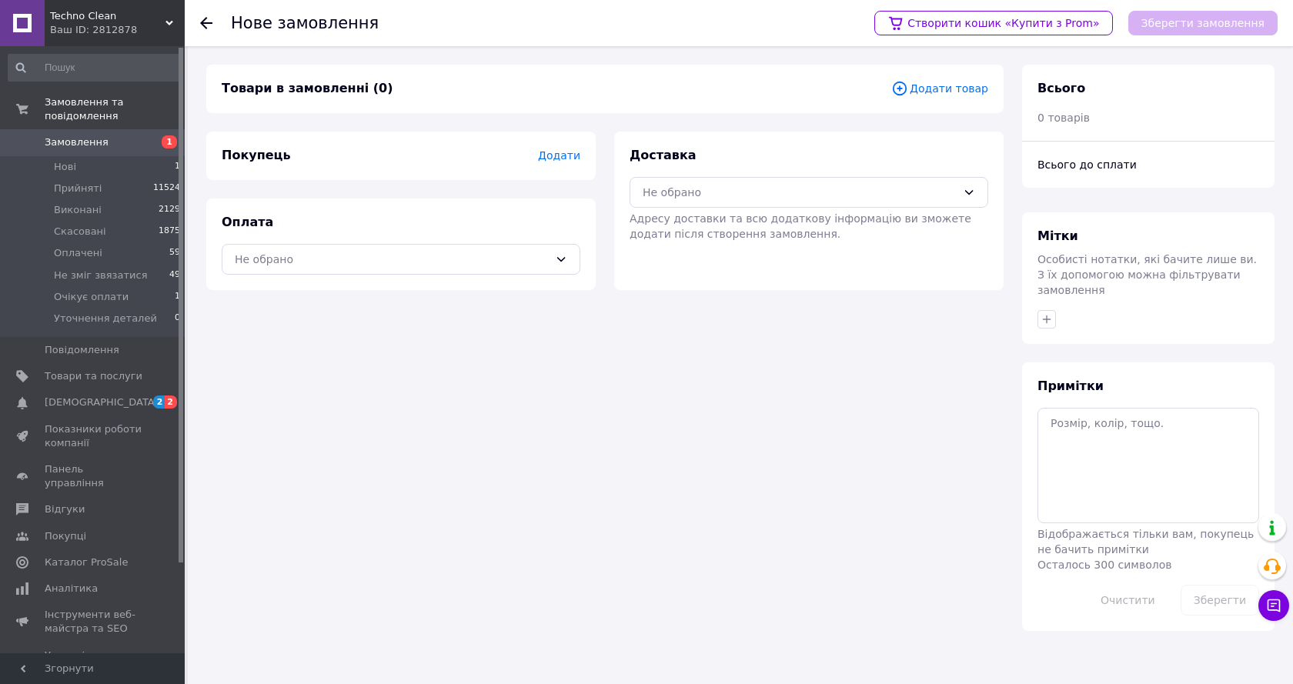
click at [968, 85] on span "Додати товар" at bounding box center [939, 88] width 97 height 17
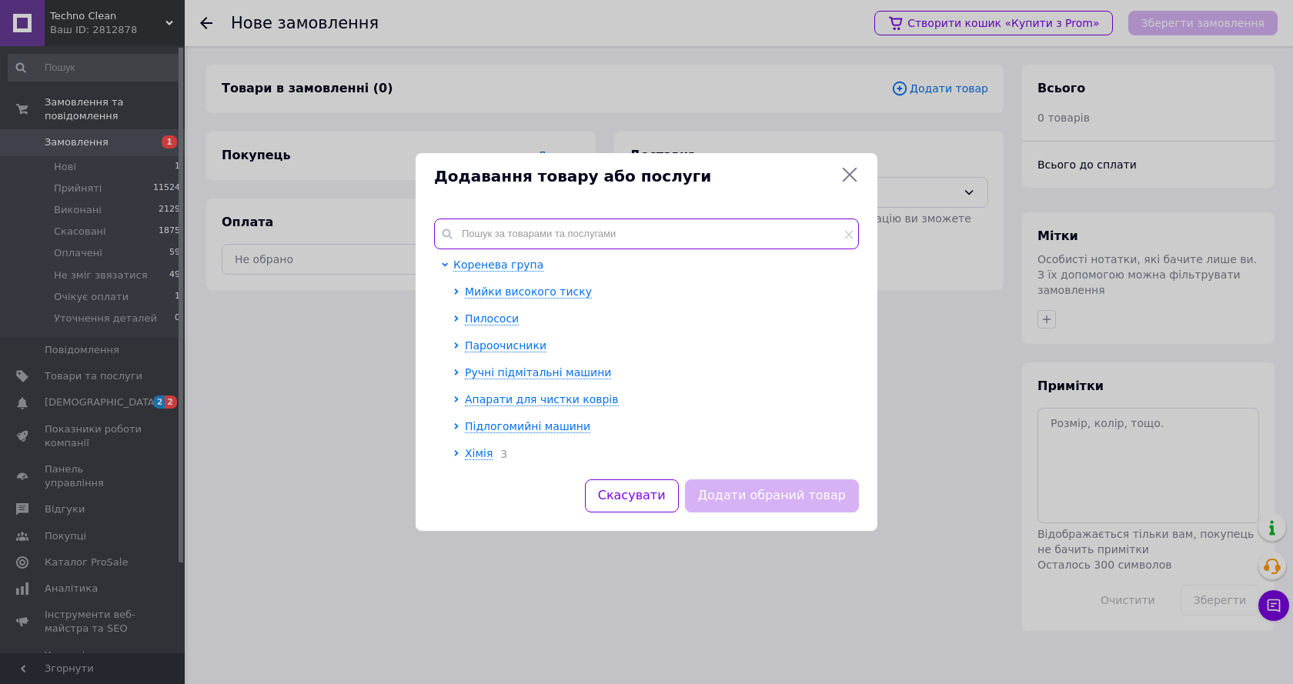
click at [460, 236] on input "text" at bounding box center [646, 234] width 425 height 31
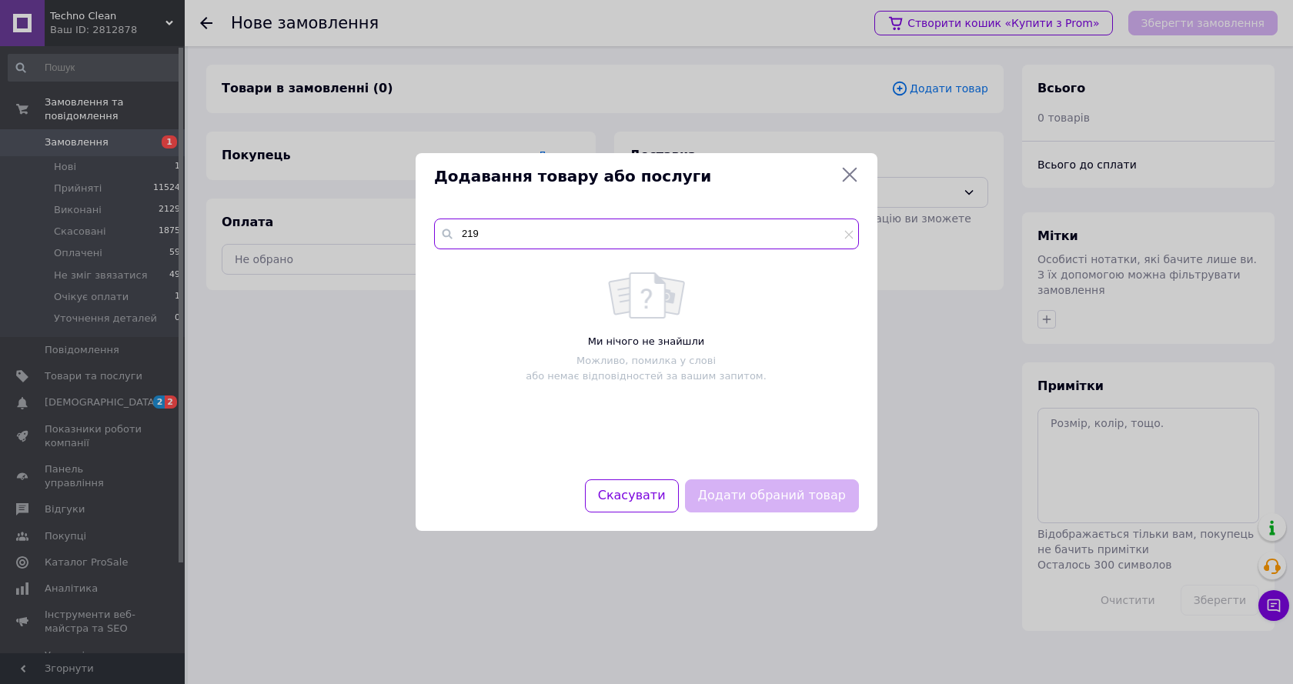
type input "219"
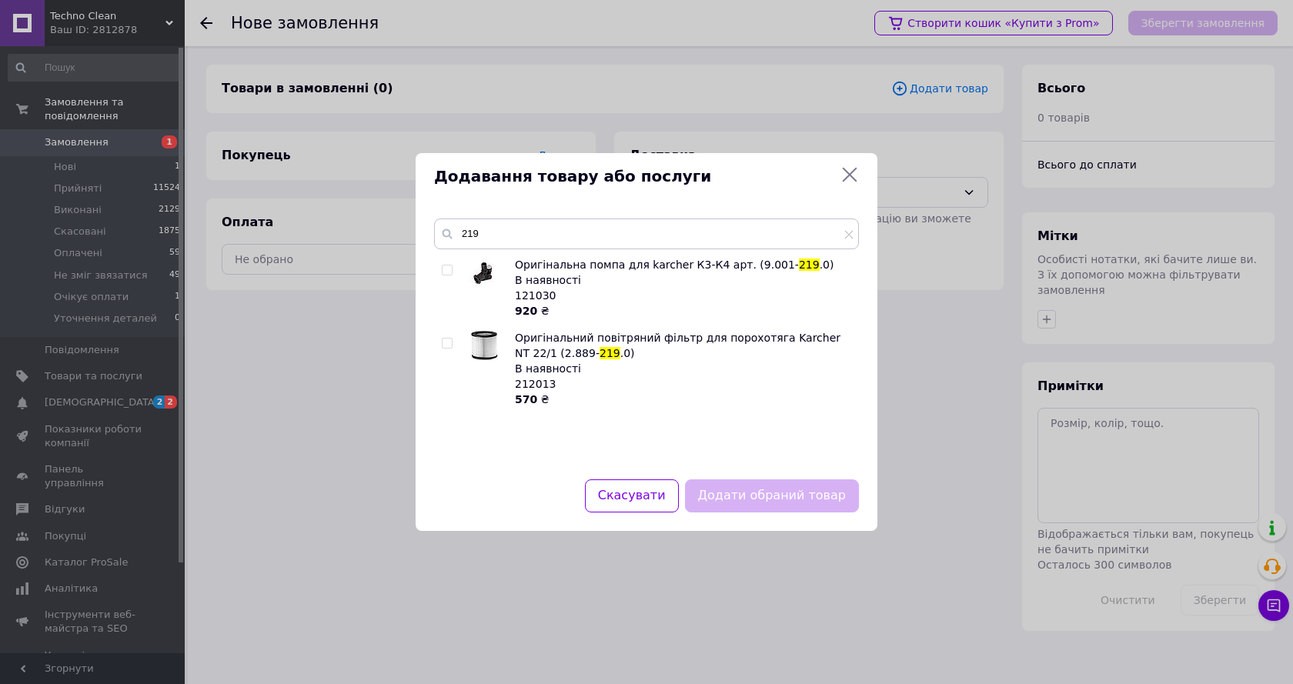
click at [448, 270] on input "checkbox" at bounding box center [447, 271] width 10 height 10
checkbox input "true"
click at [781, 494] on button "Додати обраний товар" at bounding box center [772, 495] width 174 height 33
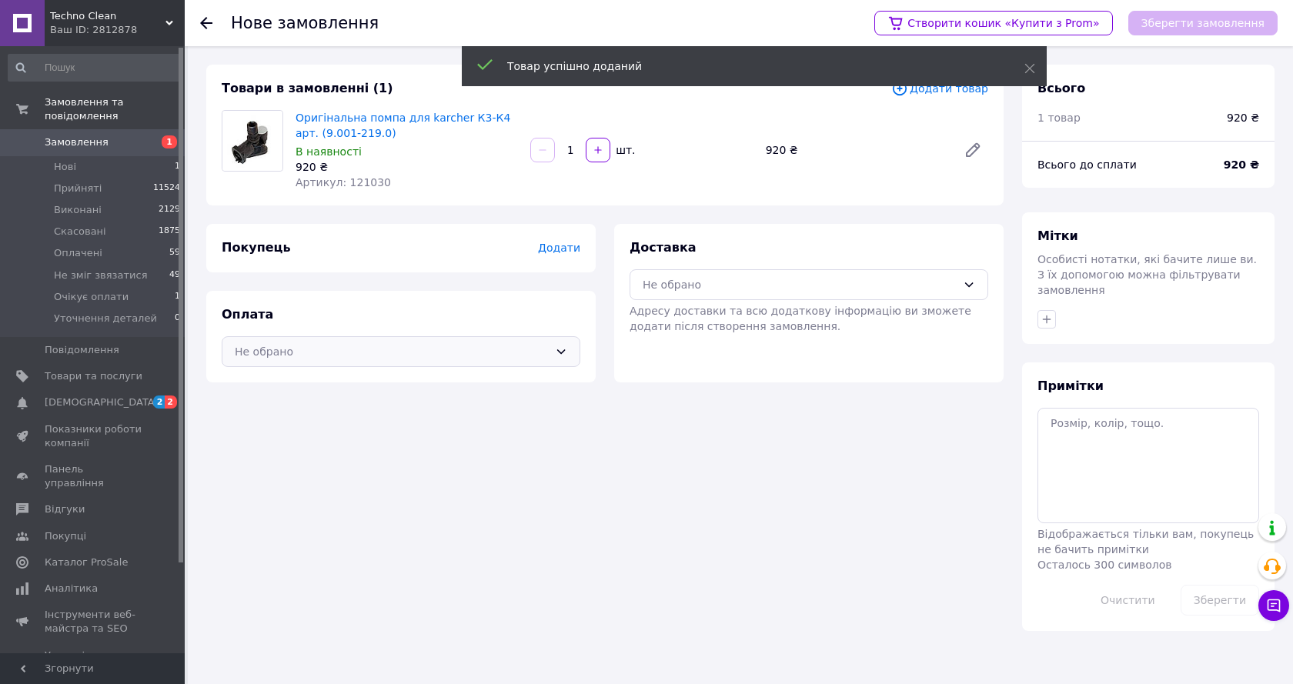
click at [389, 346] on div "Не обрано" at bounding box center [392, 351] width 314 height 17
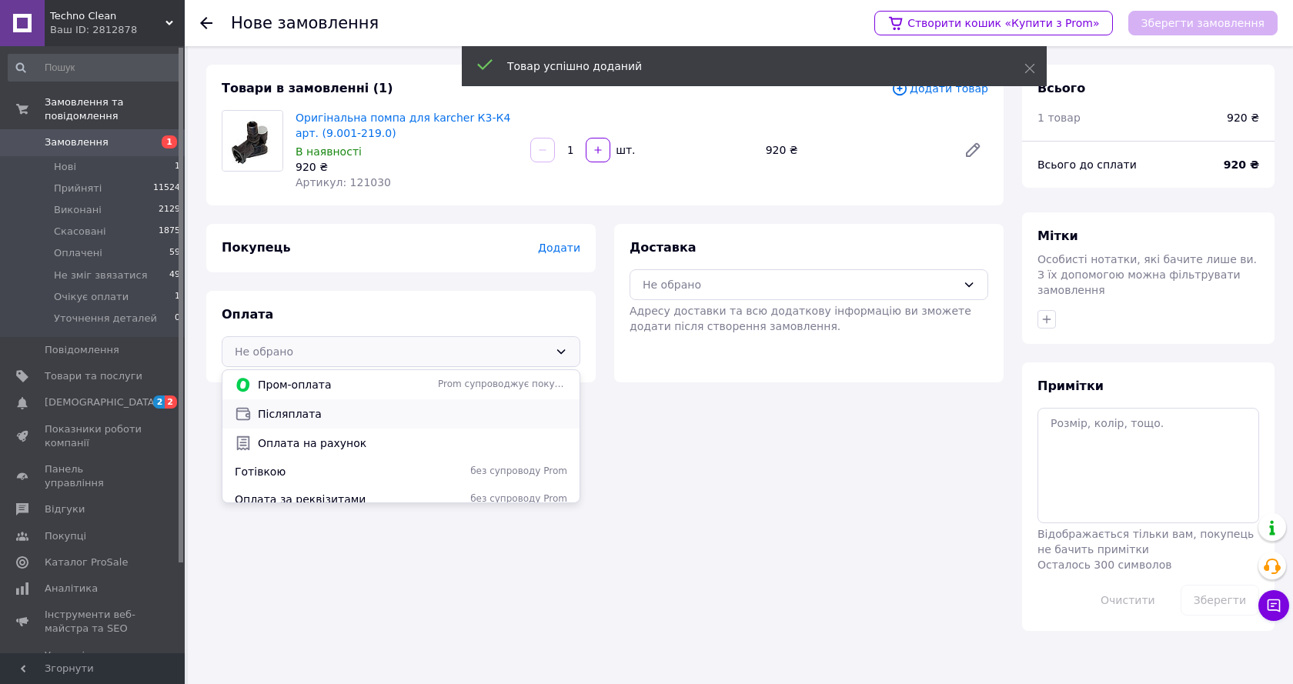
click at [347, 416] on span "Післяплата" at bounding box center [412, 413] width 309 height 15
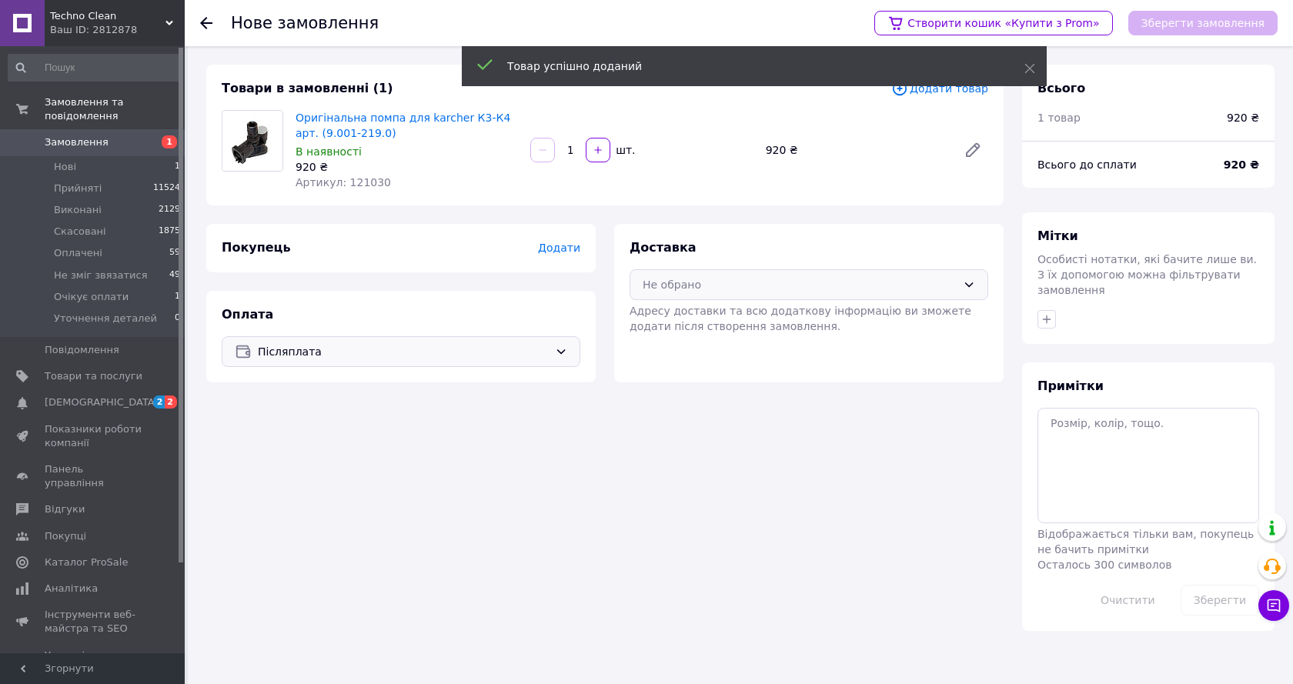
click at [761, 272] on div "Не обрано" at bounding box center [809, 284] width 359 height 31
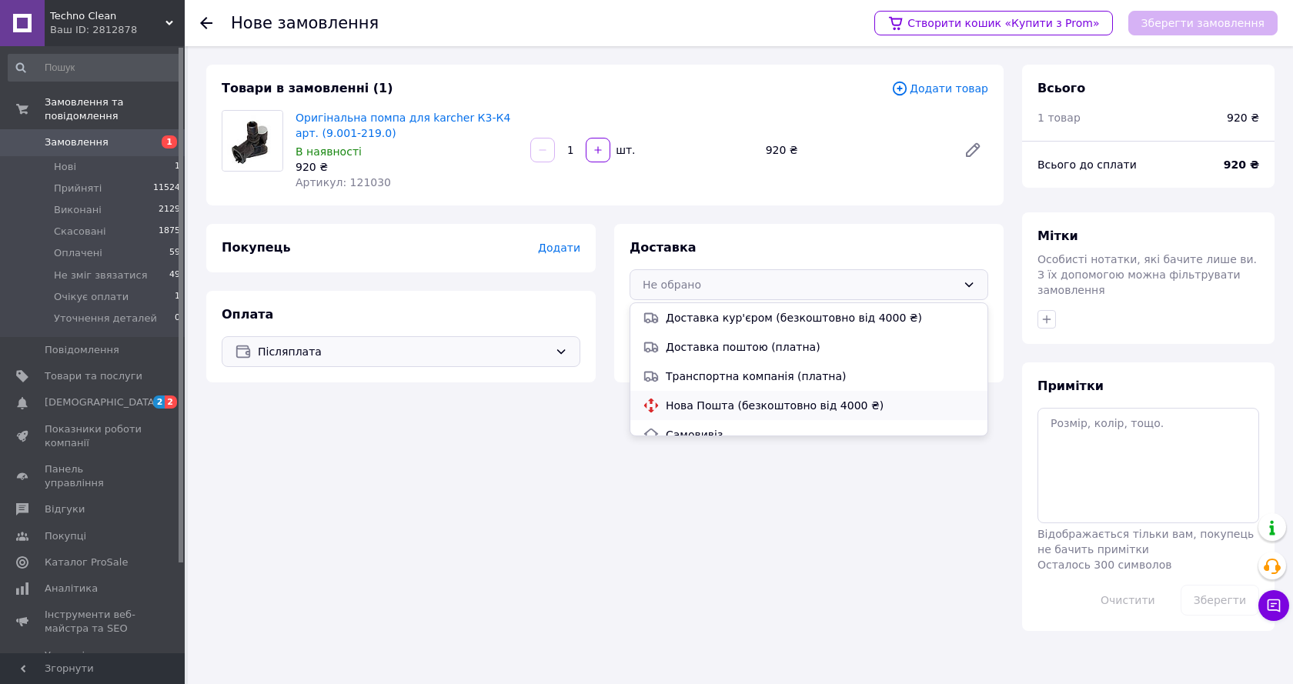
click at [712, 409] on span "Нова Пошта (безкоштовно від 4000 ₴)" at bounding box center [820, 405] width 309 height 15
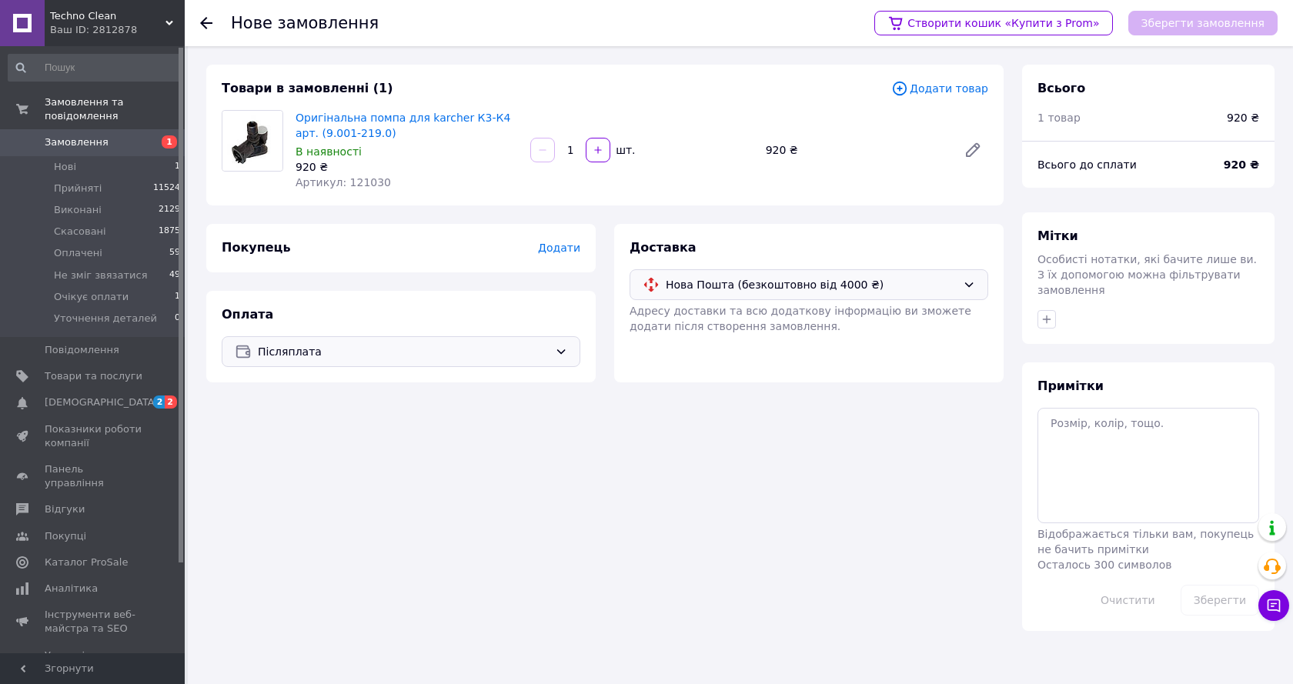
click at [554, 242] on span "Додати" at bounding box center [559, 248] width 42 height 12
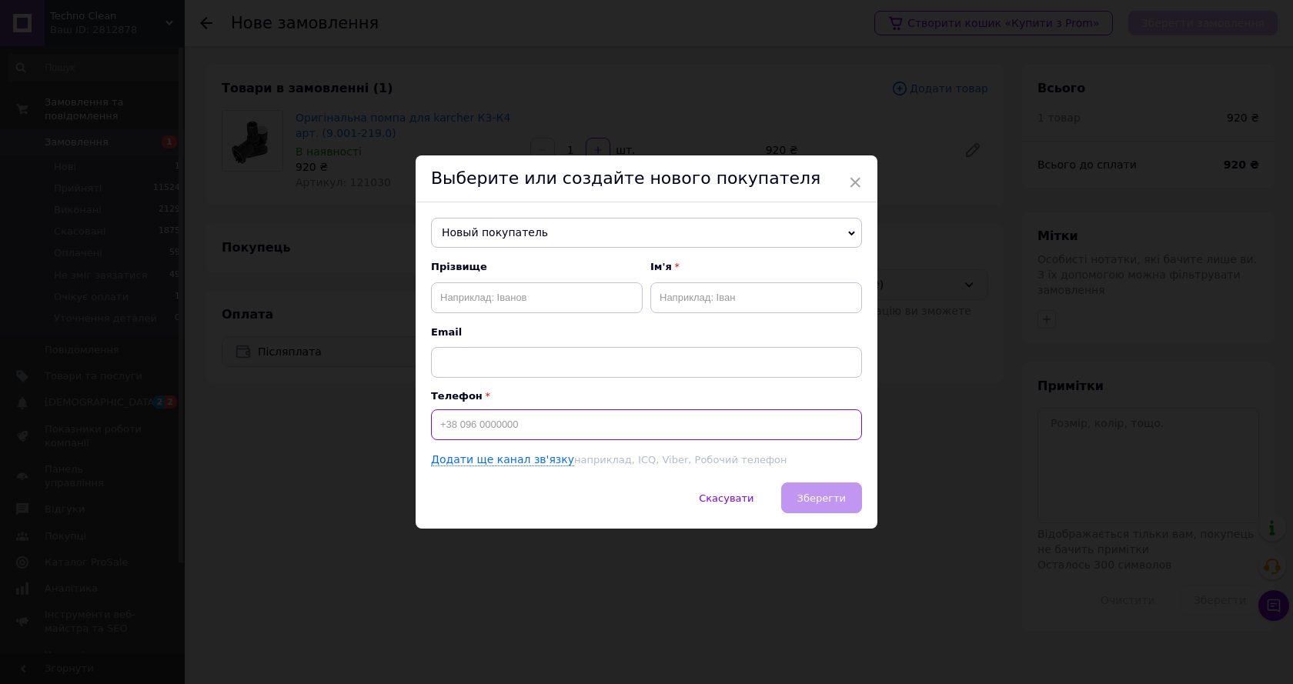
click at [489, 429] on input at bounding box center [646, 424] width 431 height 31
paste input "[PHONE_NUMBER]"
type input "[PHONE_NUMBER]"
click at [513, 299] on input "text" at bounding box center [537, 297] width 212 height 31
paste input "[PERSON_NAME]"
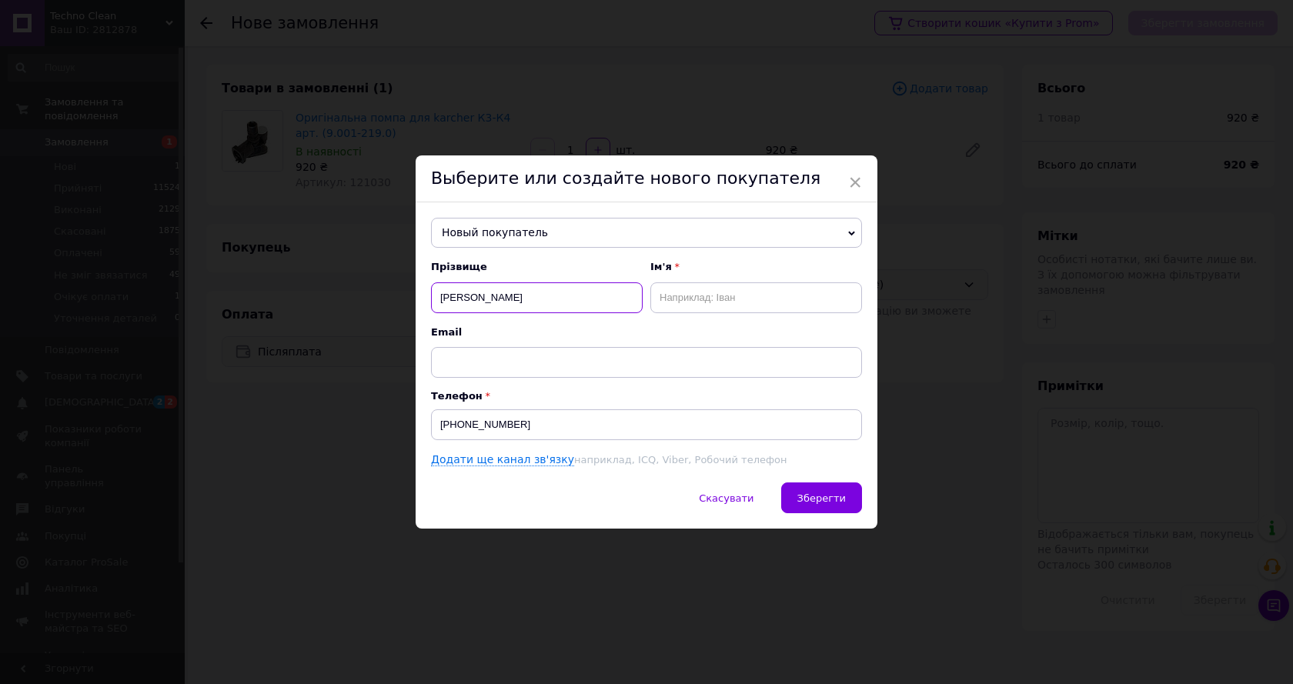
type input "[PERSON_NAME]"
click at [738, 297] on input "text" at bounding box center [756, 297] width 212 height 31
paste input "[PERSON_NAME]"
click at [698, 298] on input "[PERSON_NAME]" at bounding box center [756, 297] width 212 height 31
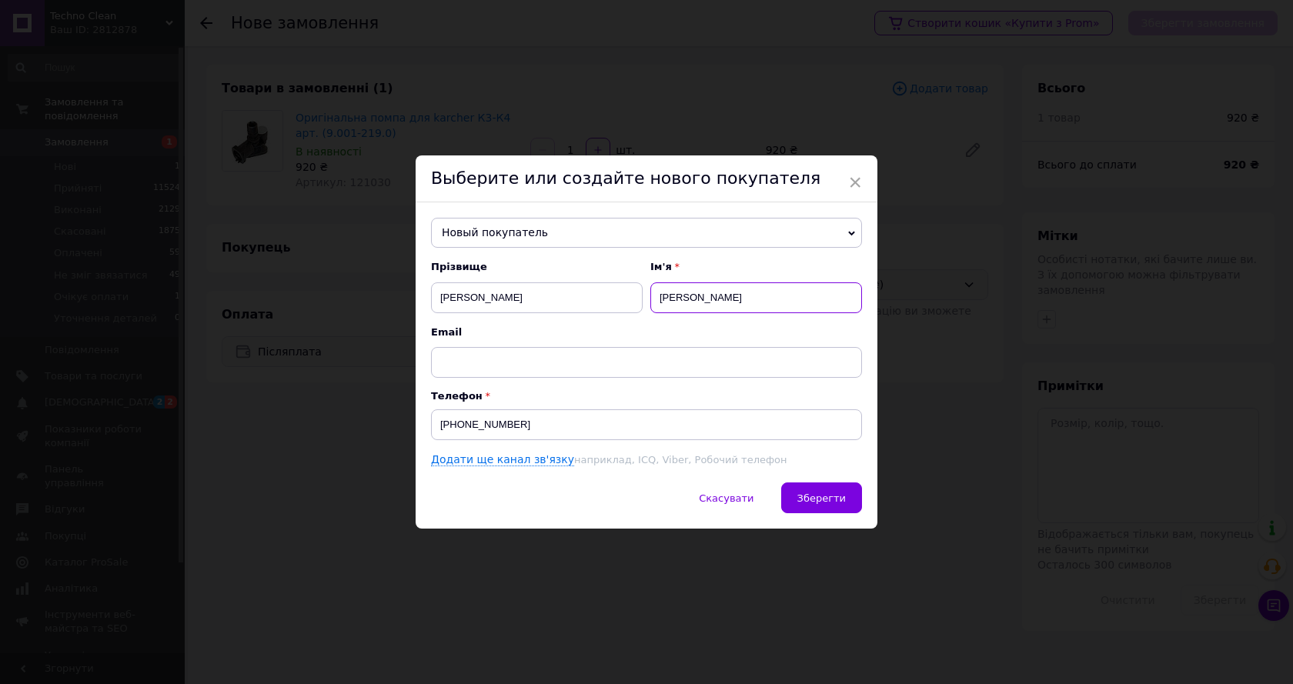
type input "[PERSON_NAME]"
click at [501, 298] on input "[PERSON_NAME]" at bounding box center [537, 297] width 212 height 31
type input "[PERSON_NAME]"
click at [565, 264] on span "Прізвище" at bounding box center [537, 267] width 212 height 14
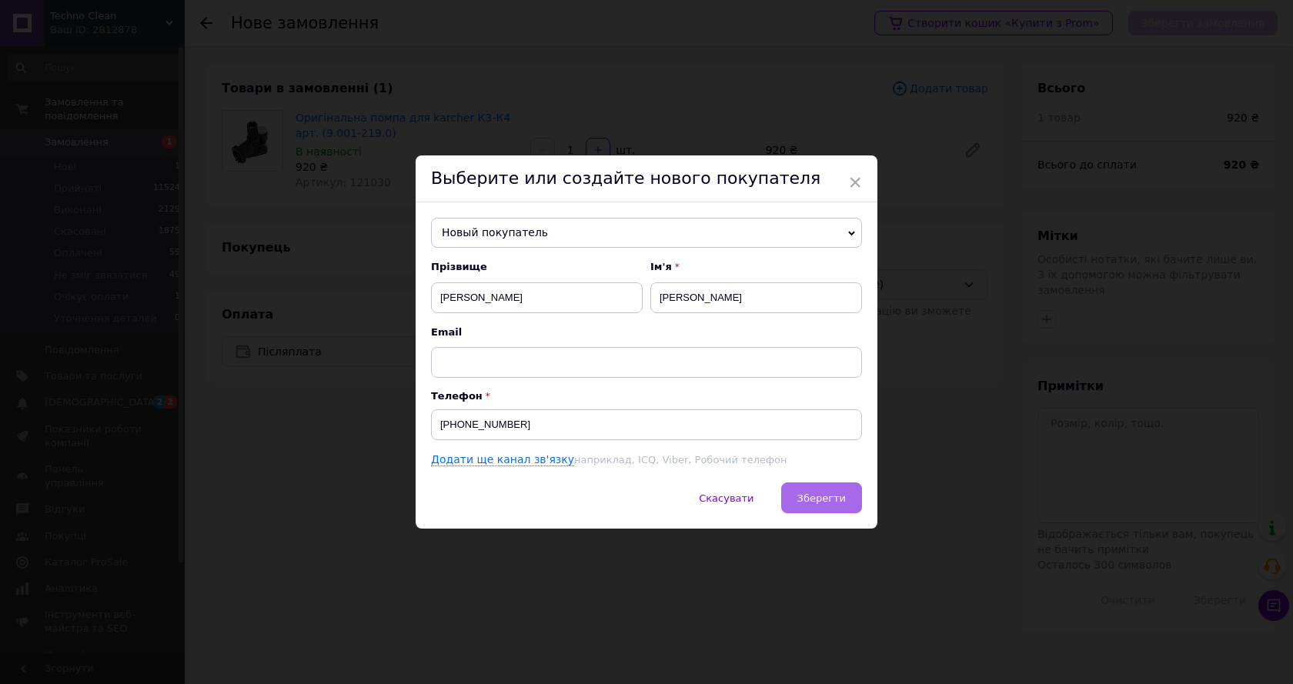
click at [820, 494] on span "Зберегти" at bounding box center [821, 499] width 48 height 12
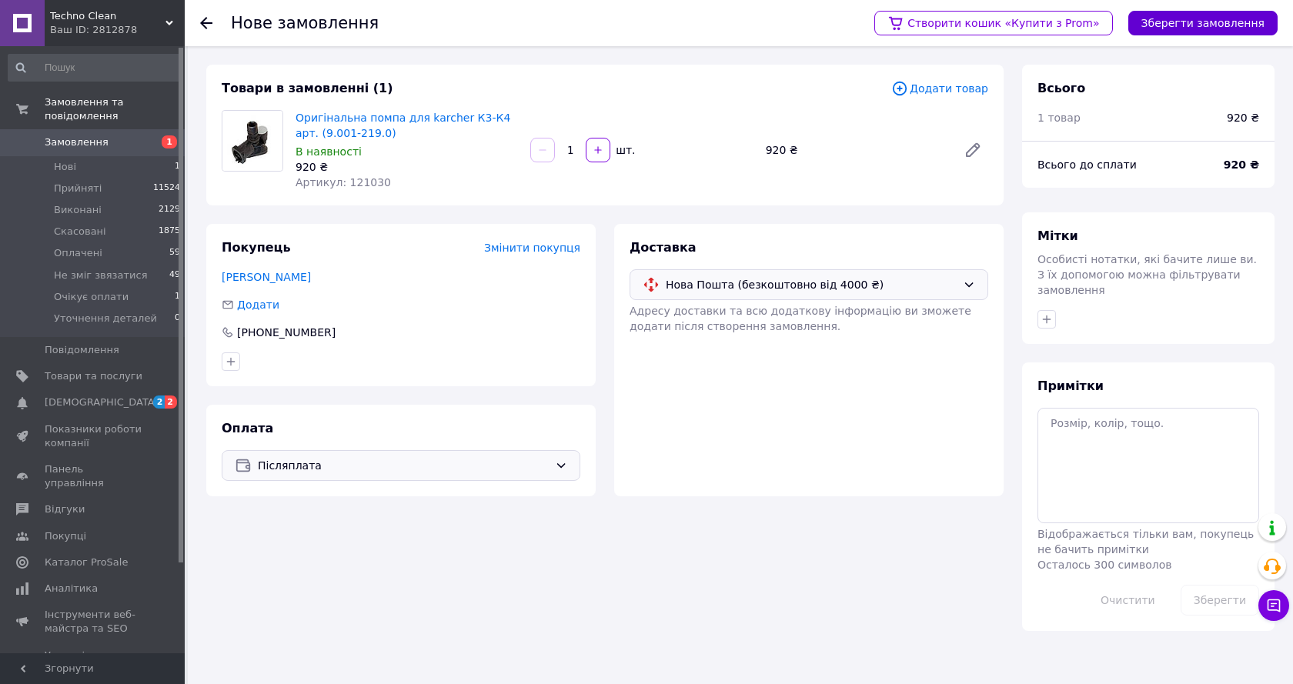
click at [1204, 32] on button "Зберегти замовлення" at bounding box center [1202, 23] width 149 height 25
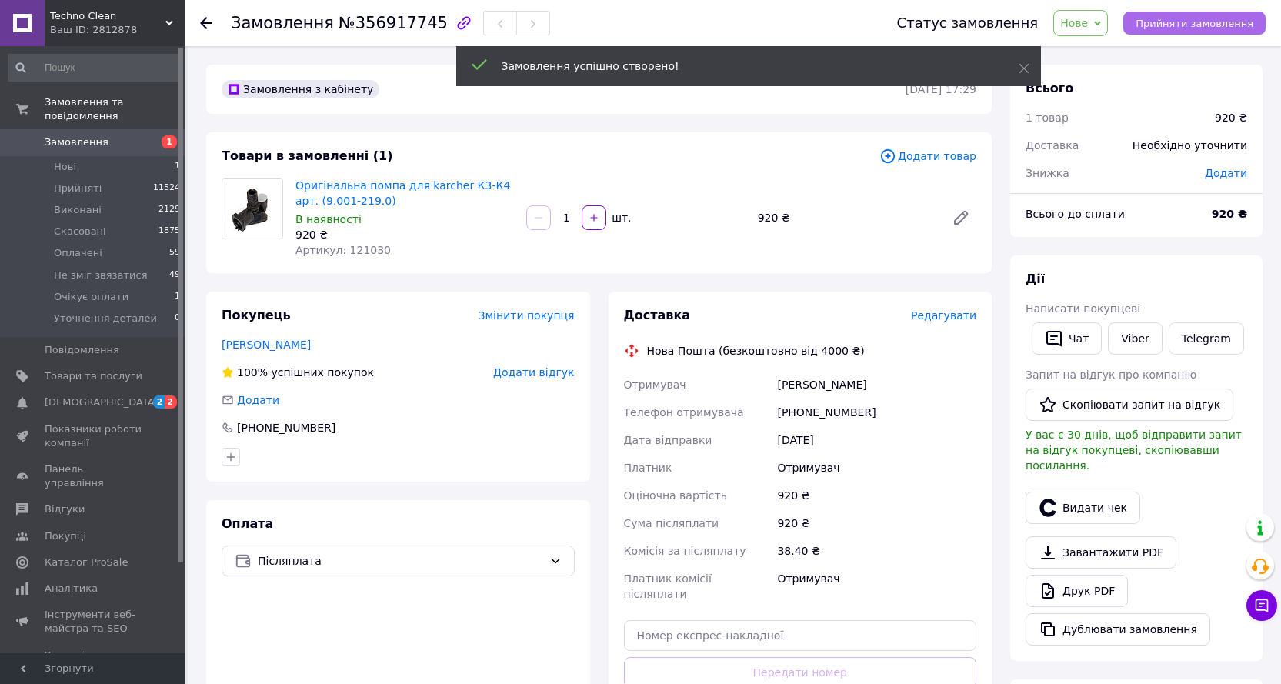
click at [1229, 25] on span "Прийняти замовлення" at bounding box center [1195, 24] width 118 height 12
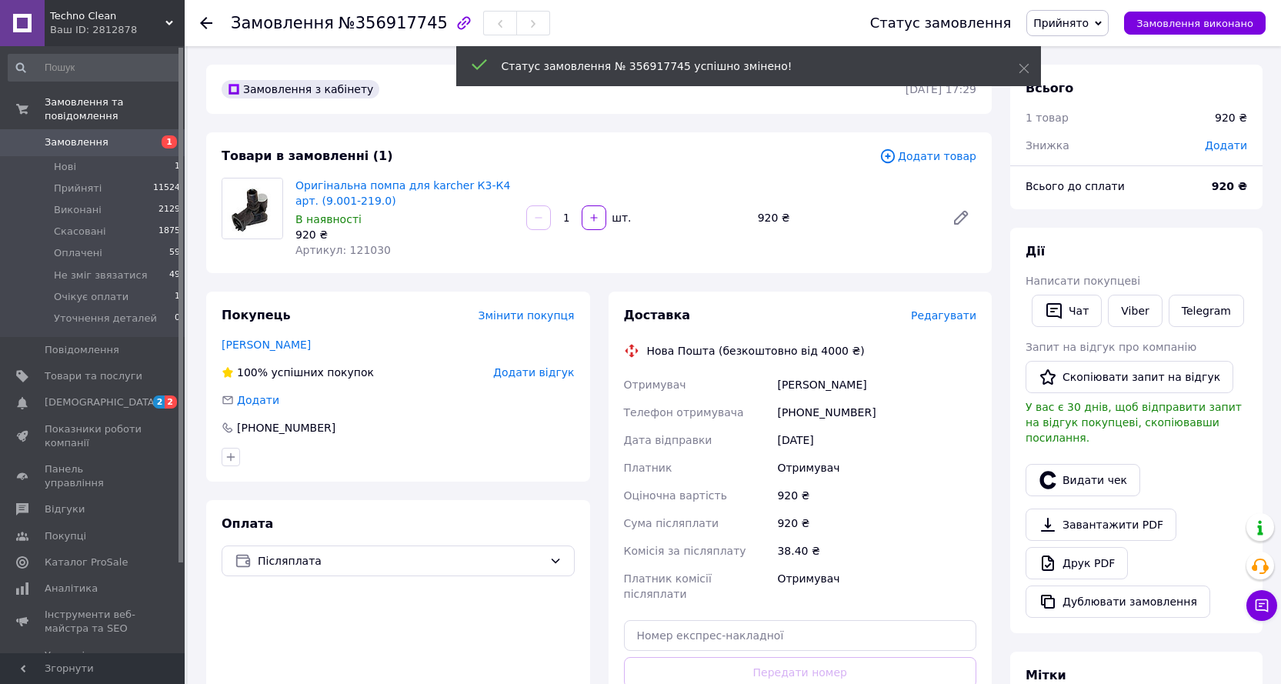
click at [1242, 147] on div "Всього 1 товар 920 ₴ Знижка Додати" at bounding box center [1137, 109] width 252 height 89
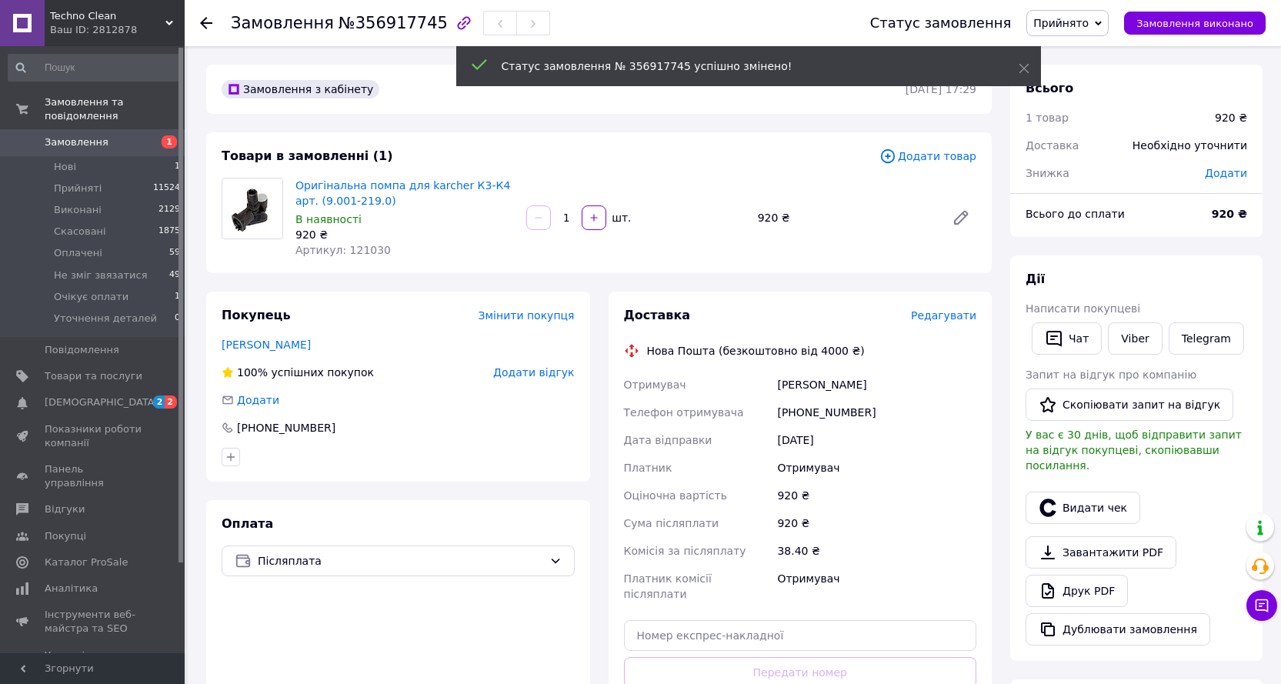
click at [1227, 169] on span "Додати" at bounding box center [1226, 173] width 42 height 12
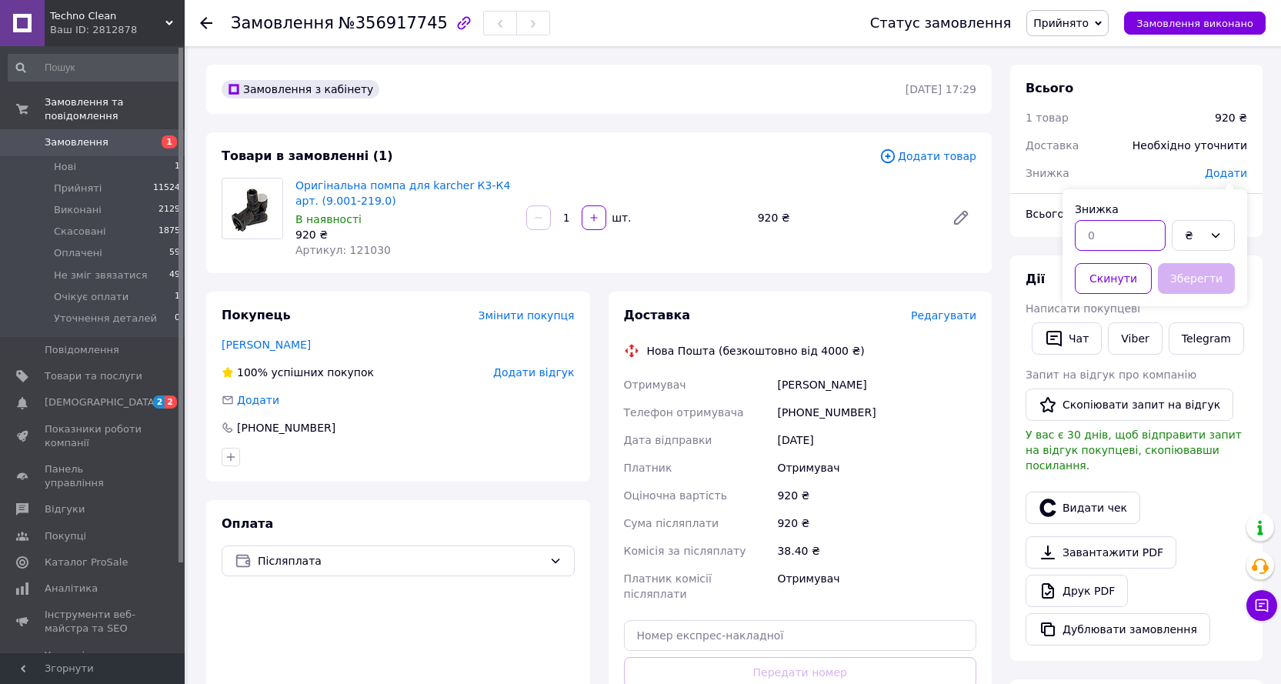
click at [1119, 240] on input "text" at bounding box center [1120, 235] width 91 height 31
type input "100"
click at [1221, 277] on button "Зберегти" at bounding box center [1196, 278] width 77 height 31
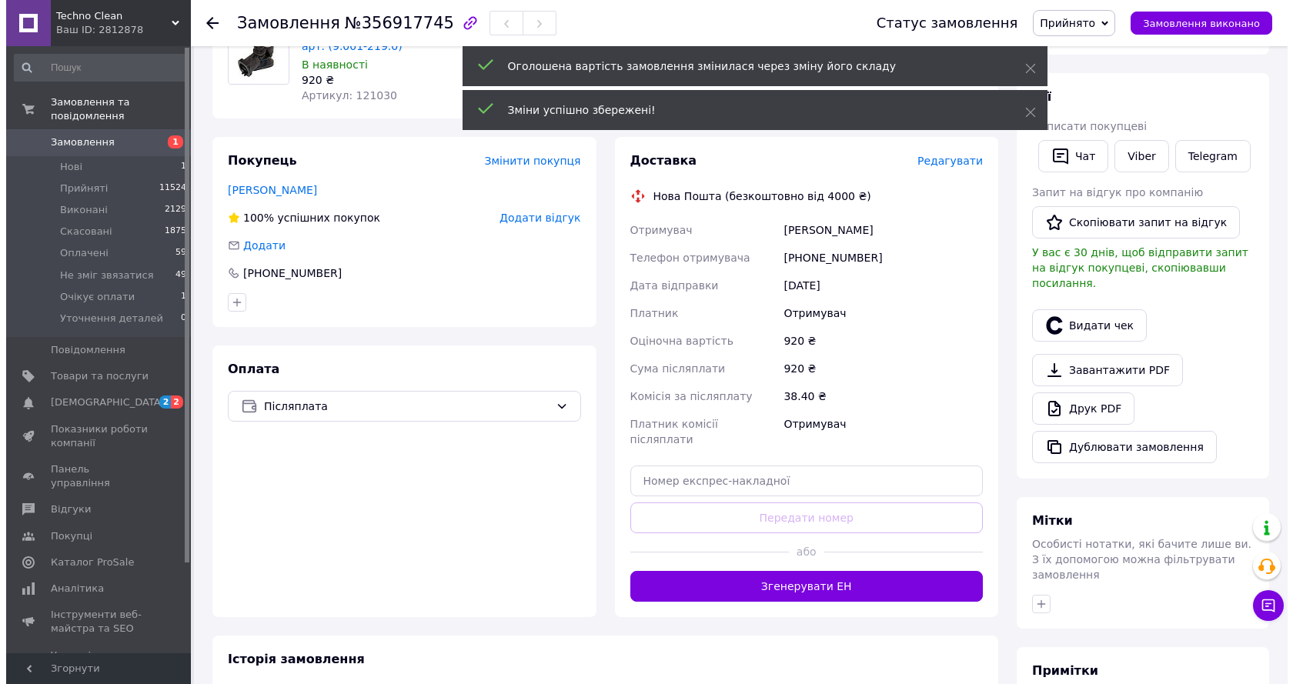
scroll to position [154, 0]
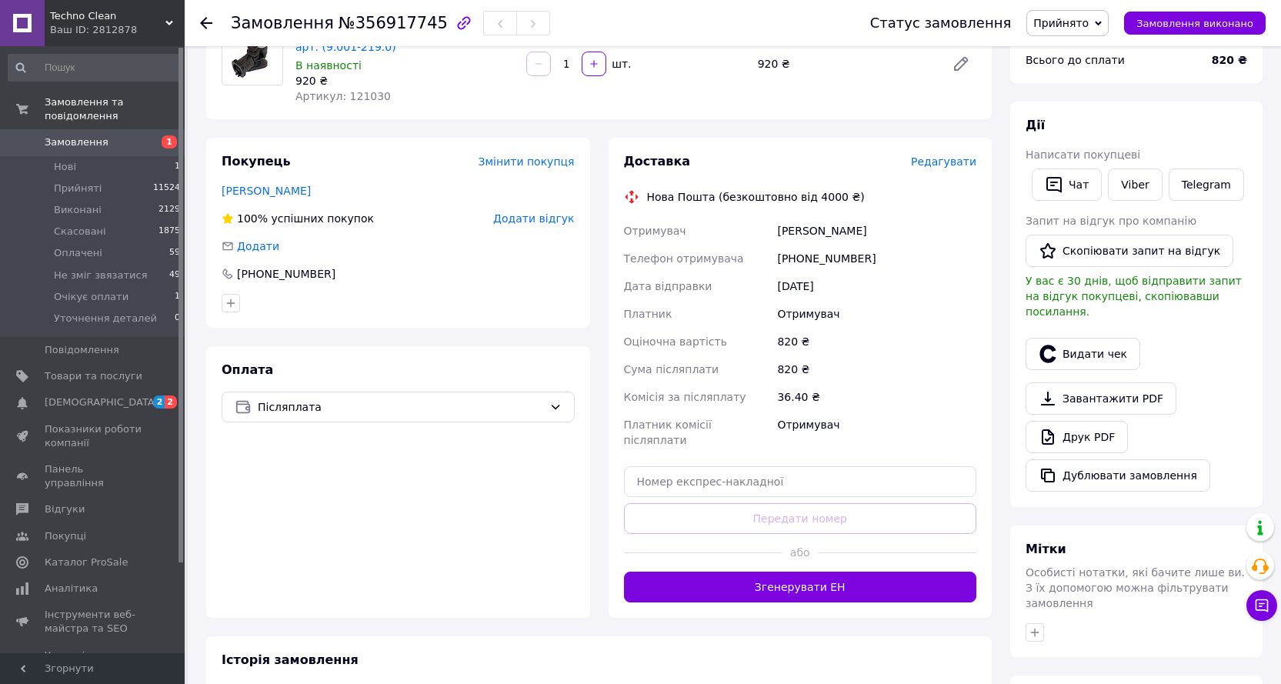
click at [965, 162] on span "Редагувати" at bounding box center [943, 161] width 65 height 12
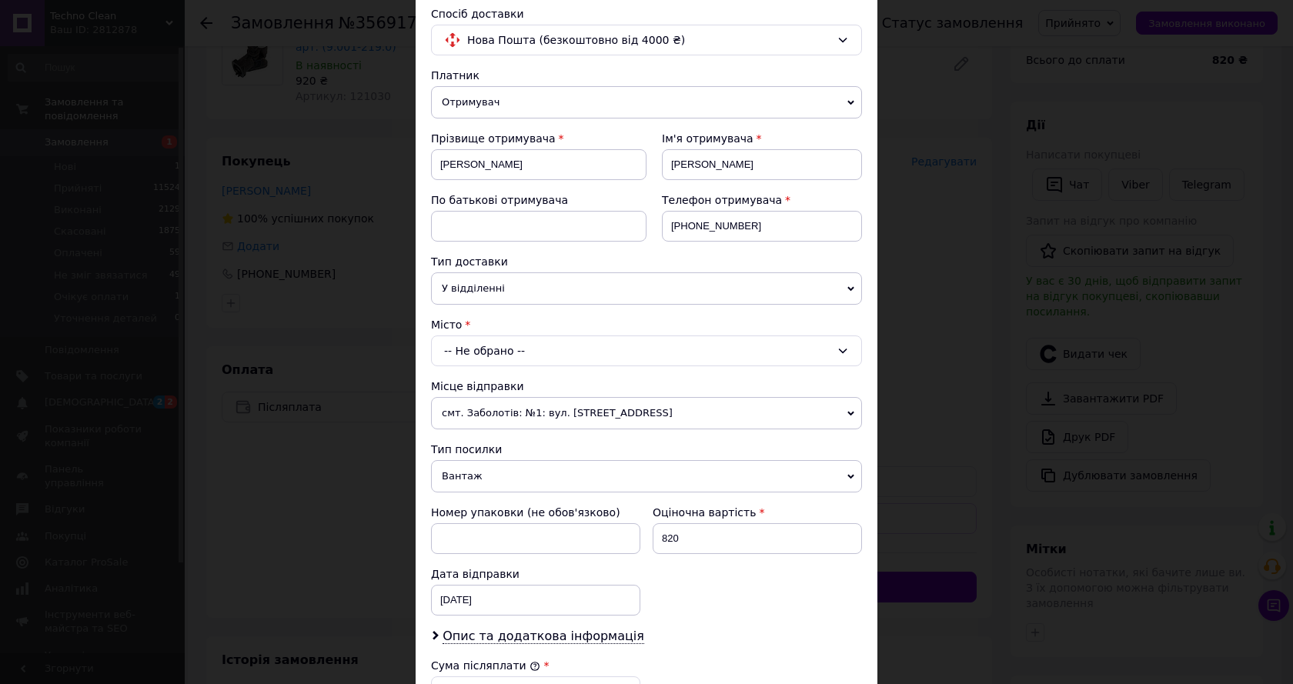
scroll to position [308, 0]
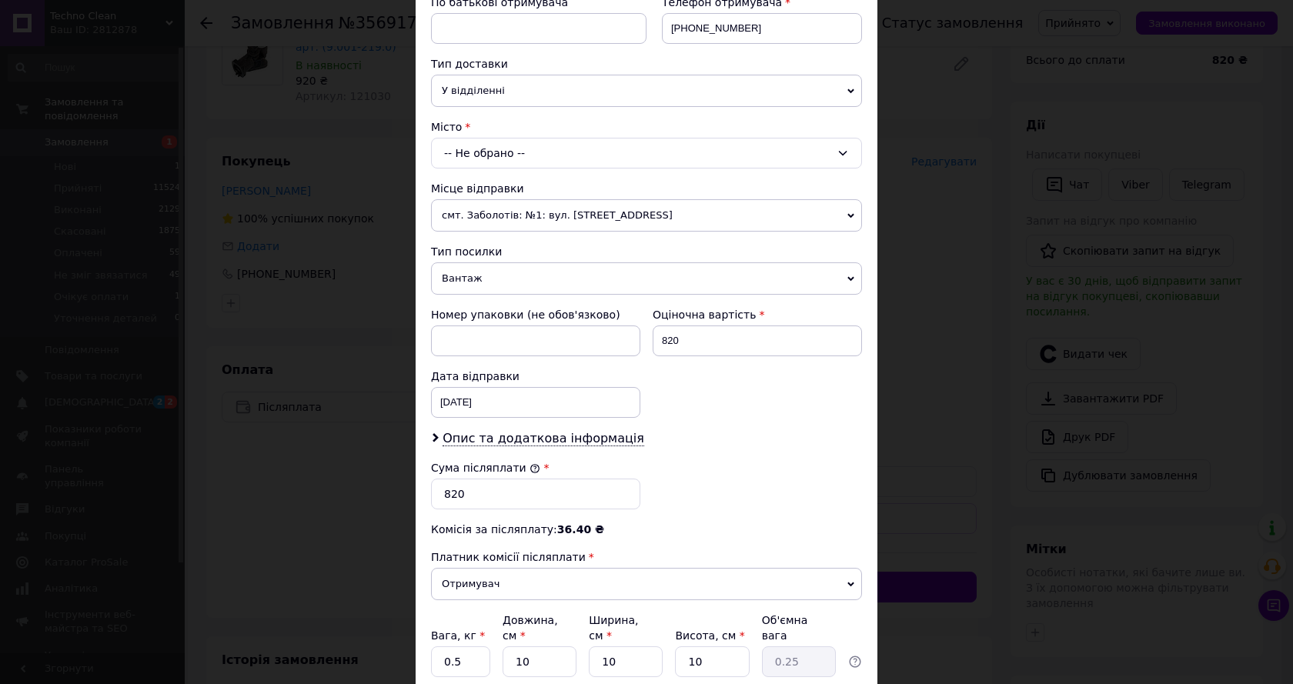
click at [497, 158] on div "-- Не обрано --" at bounding box center [646, 153] width 431 height 31
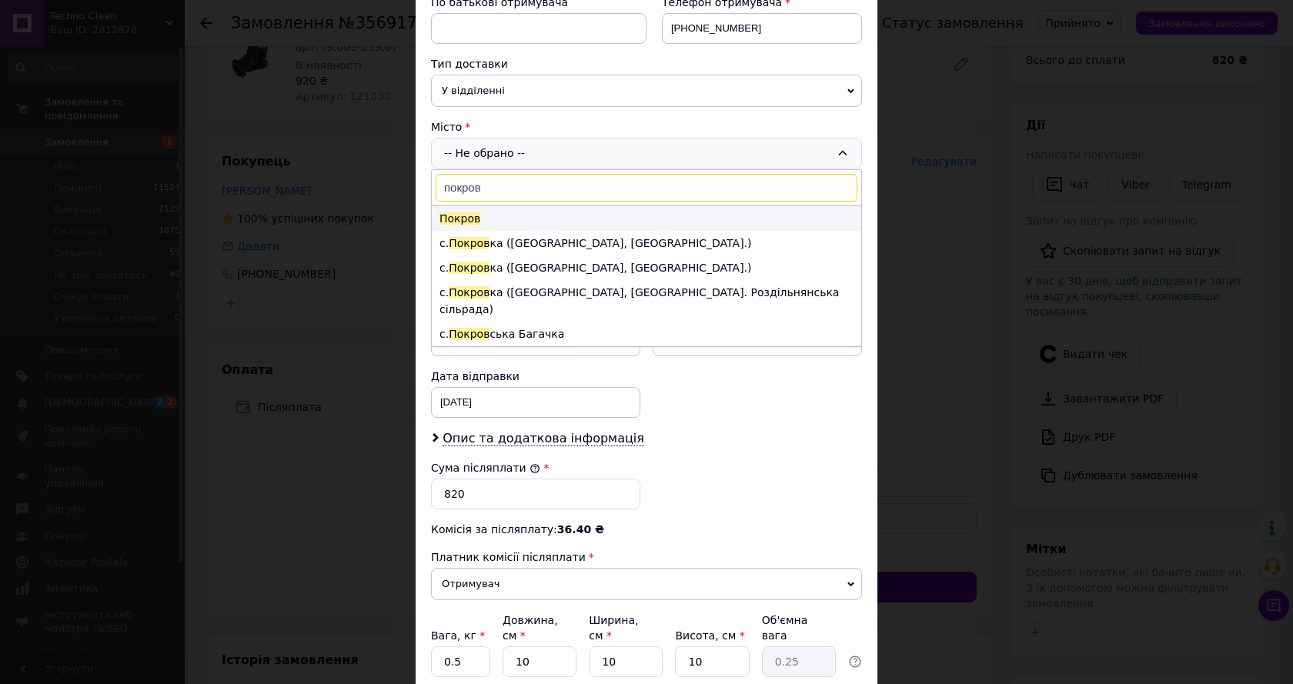
type input "покров"
click at [481, 219] on li "Покров" at bounding box center [646, 218] width 429 height 25
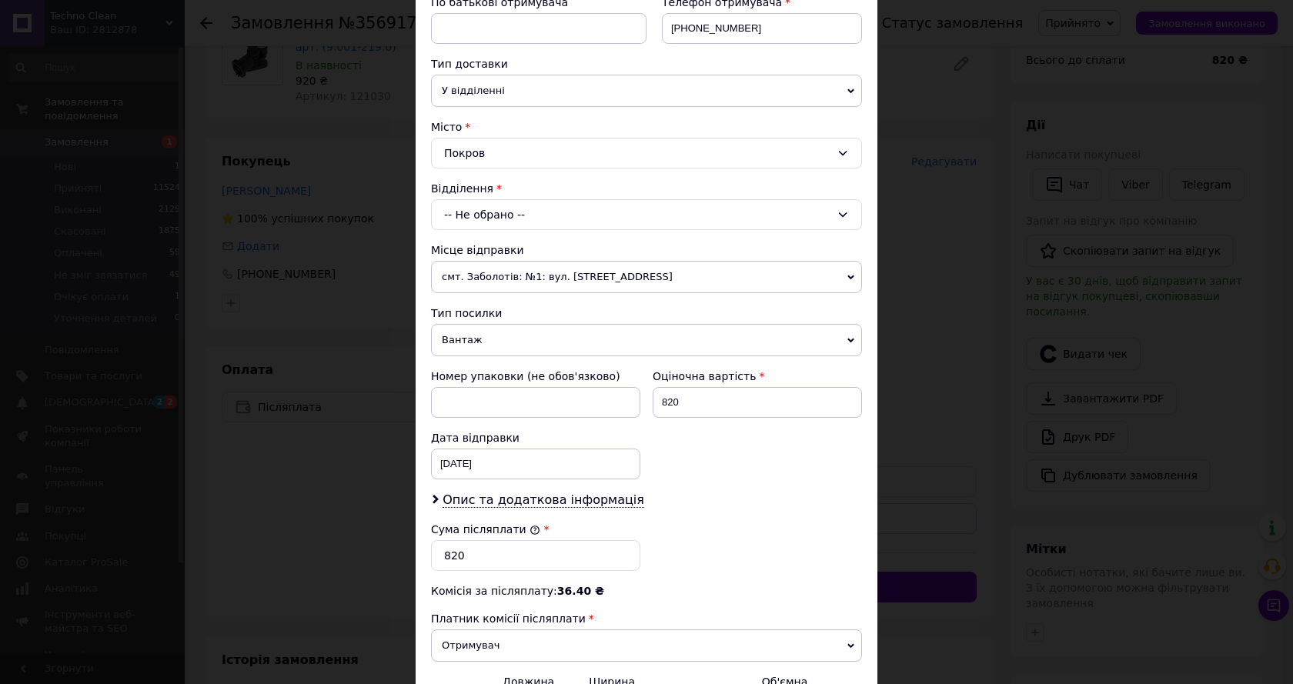
click at [512, 212] on div "-- Не обрано --" at bounding box center [646, 214] width 431 height 31
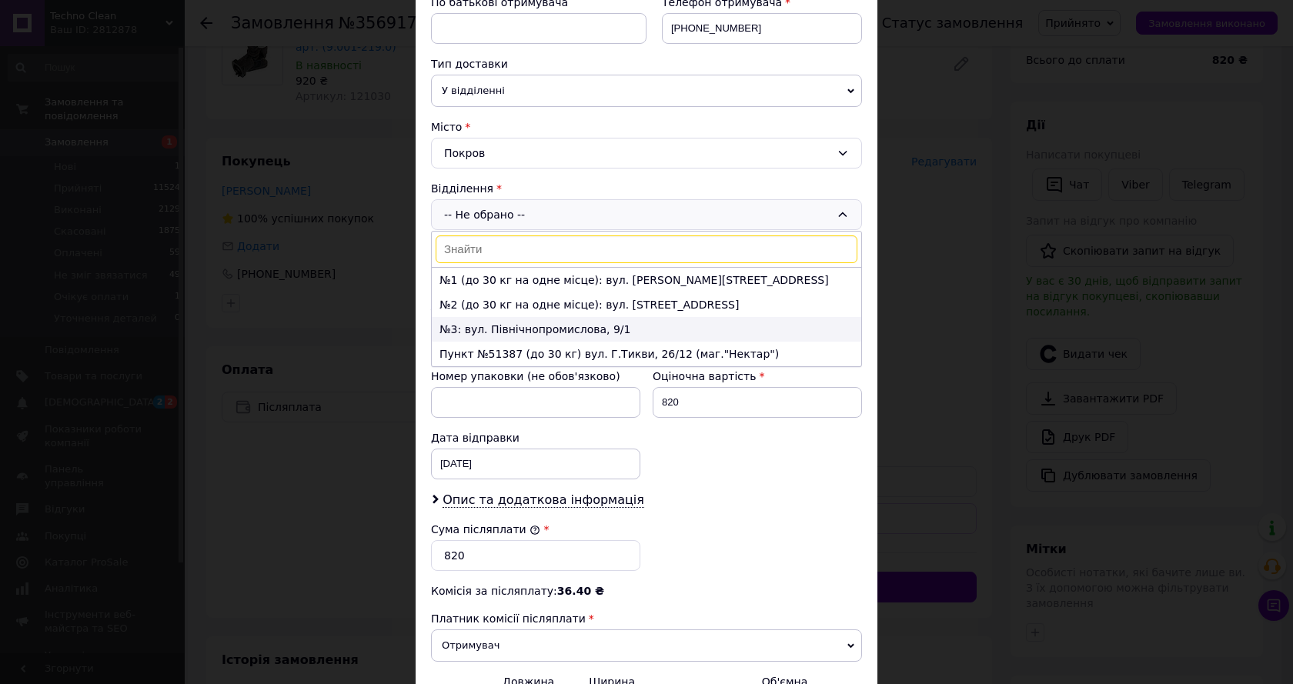
click at [500, 326] on li "№3: вул. Північнопромислова, 9/1" at bounding box center [646, 329] width 429 height 25
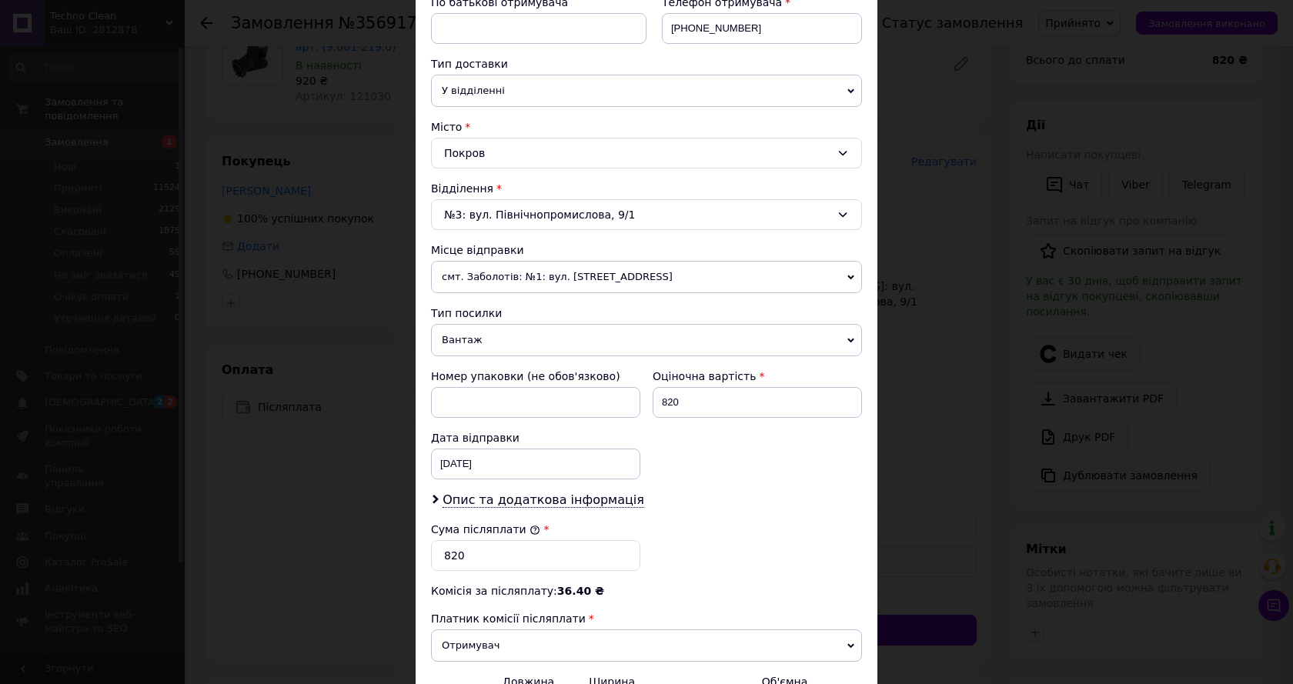
drag, startPoint x: 683, startPoint y: 519, endPoint x: 698, endPoint y: 512, distance: 16.5
click at [686, 520] on div "Сума післяплати * 820" at bounding box center [646, 547] width 443 height 62
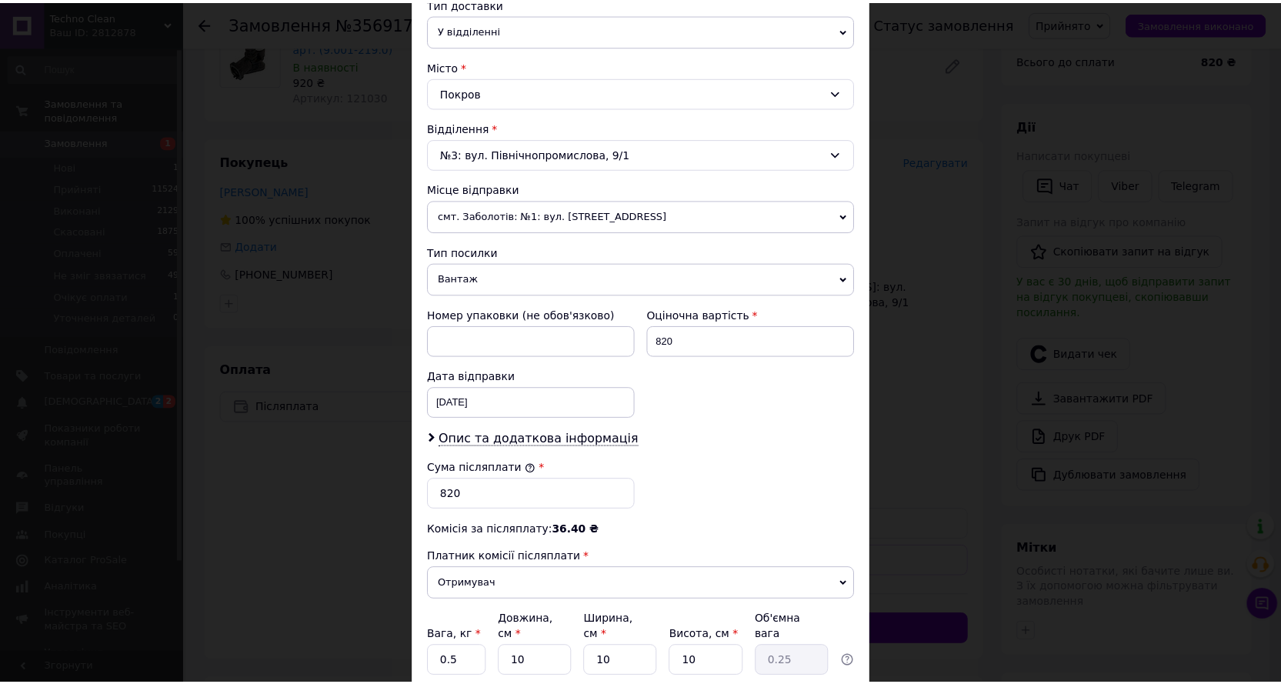
scroll to position [490, 0]
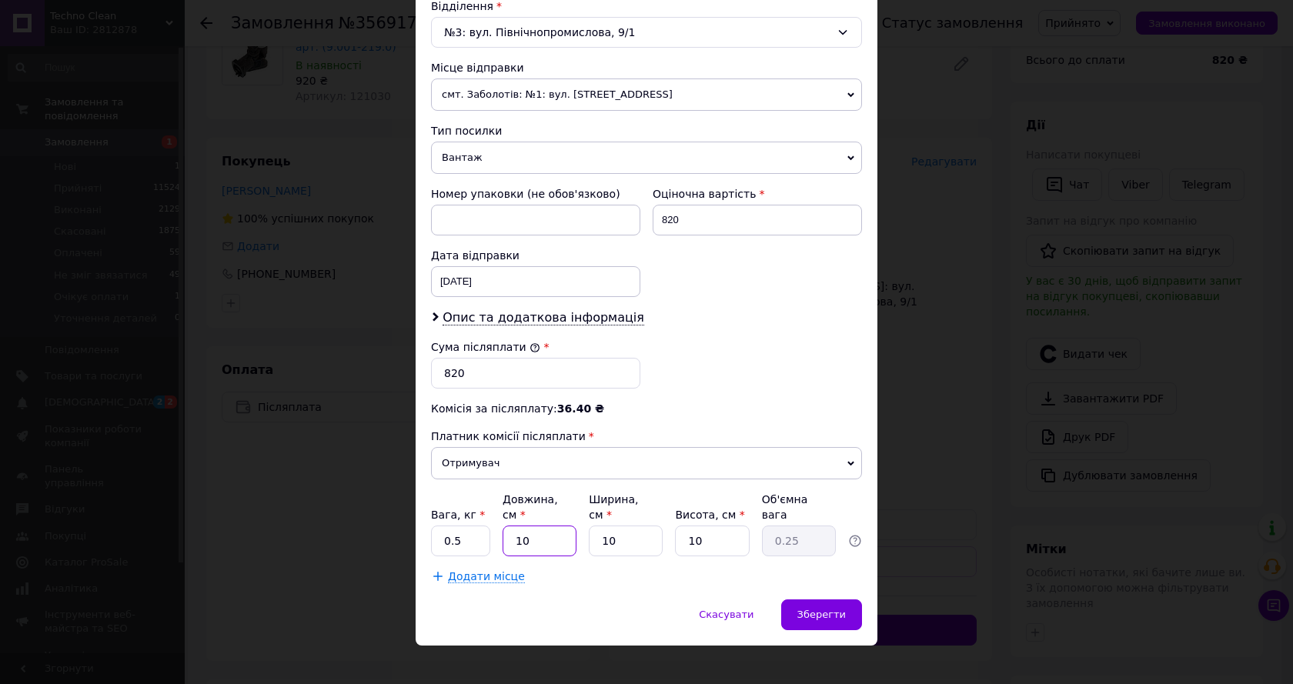
drag, startPoint x: 550, startPoint y: 530, endPoint x: 503, endPoint y: 538, distance: 46.8
click at [503, 538] on input "10" at bounding box center [540, 541] width 74 height 31
type input "2"
type input "0.1"
type input "20"
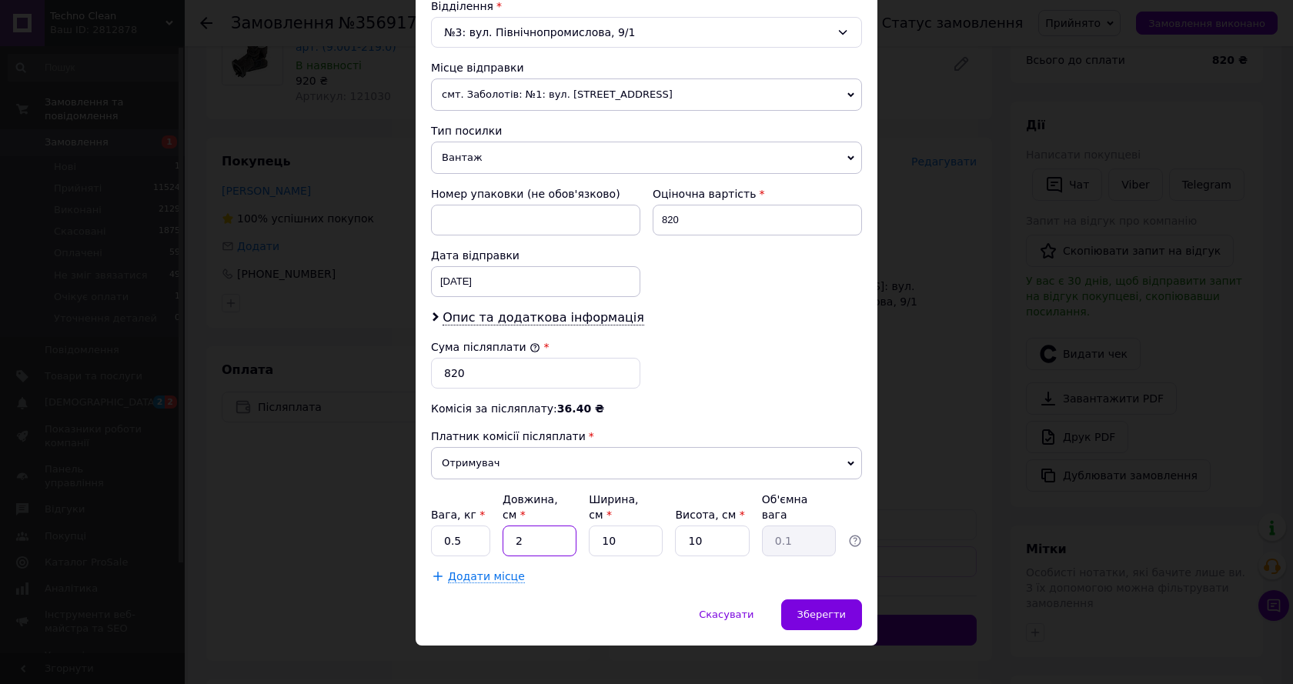
type input "0.5"
type input "20"
click at [595, 569] on div "Додати місце" at bounding box center [646, 576] width 431 height 15
click at [814, 609] on span "Зберегти" at bounding box center [821, 615] width 48 height 12
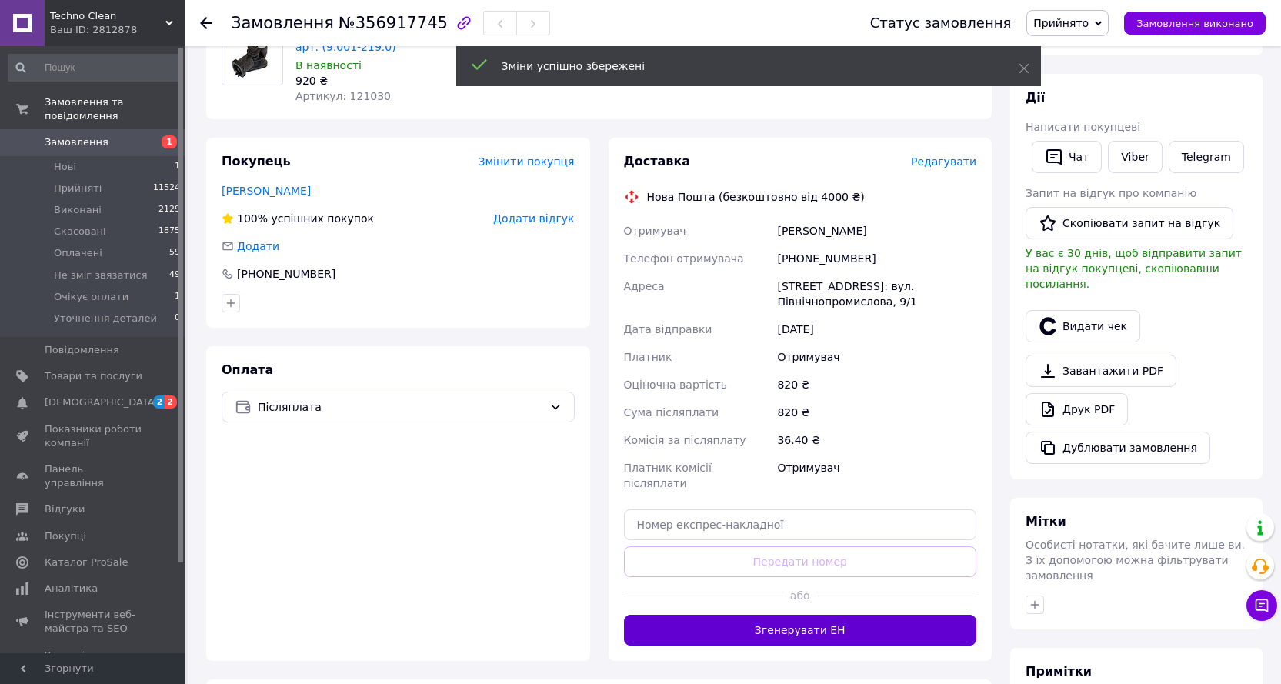
click at [788, 620] on button "Згенерувати ЕН" at bounding box center [800, 630] width 353 height 31
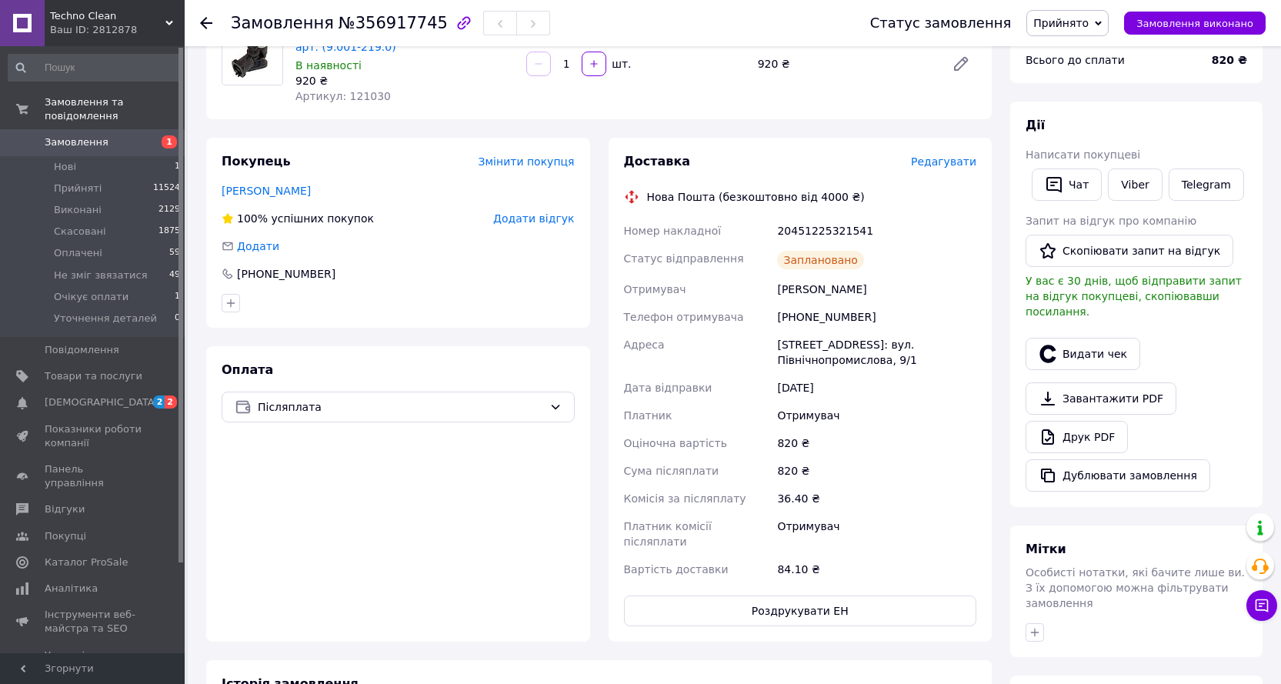
click at [978, 412] on div "Отримувач" at bounding box center [876, 416] width 205 height 28
